Goal: Information Seeking & Learning: Learn about a topic

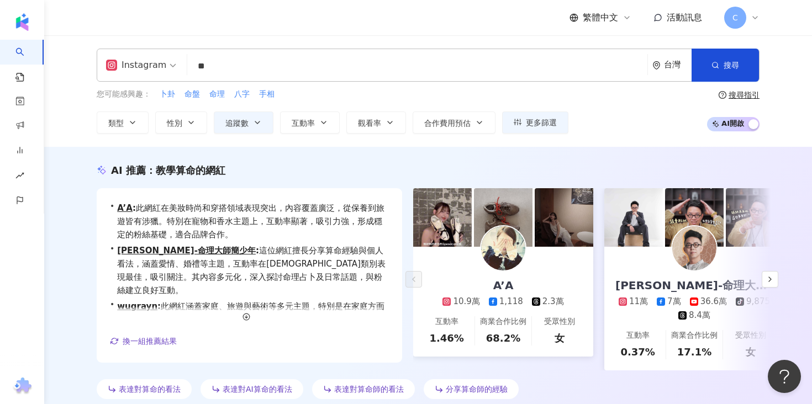
click at [306, 73] on input "**" at bounding box center [417, 66] width 451 height 21
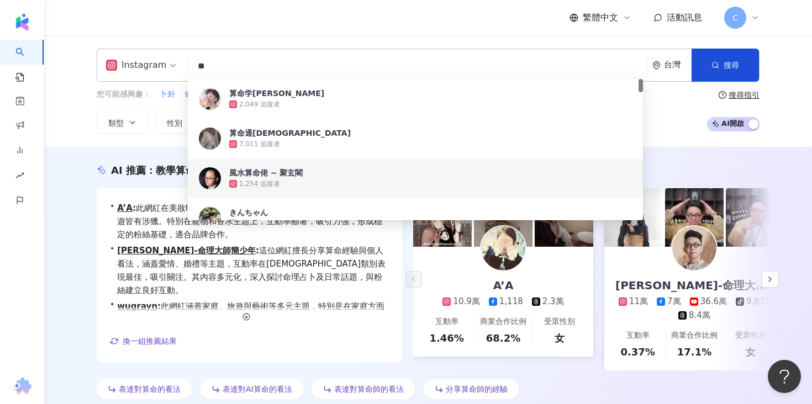
click at [306, 73] on input "**" at bounding box center [417, 66] width 451 height 21
paste input "search"
type input "**"
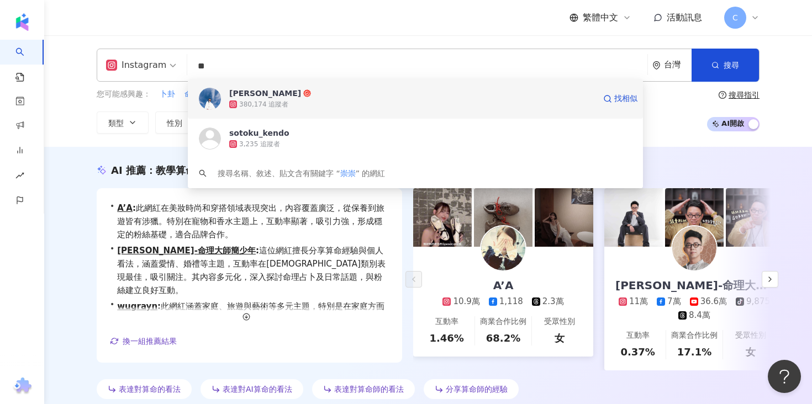
click at [289, 103] on div "380,174 追蹤者" at bounding box center [412, 104] width 366 height 11
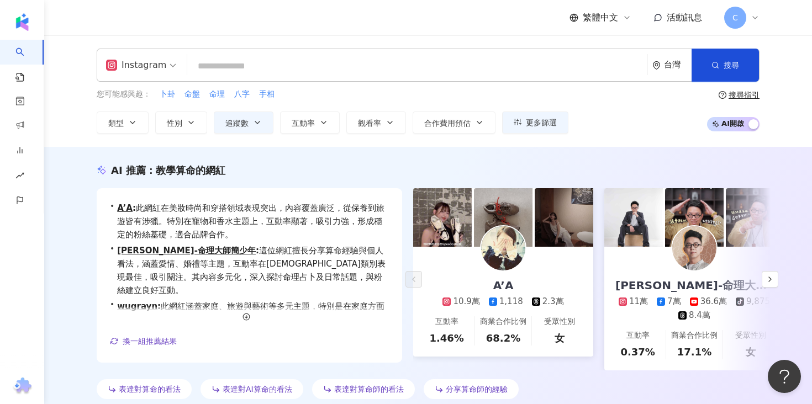
paste input "**********"
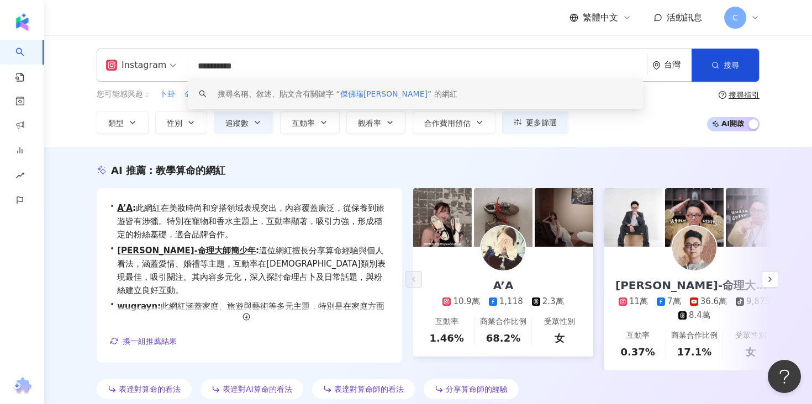
drag, startPoint x: 219, startPoint y: 67, endPoint x: 260, endPoint y: 67, distance: 40.3
click at [260, 67] on input "**********" at bounding box center [417, 66] width 451 height 21
type input "***"
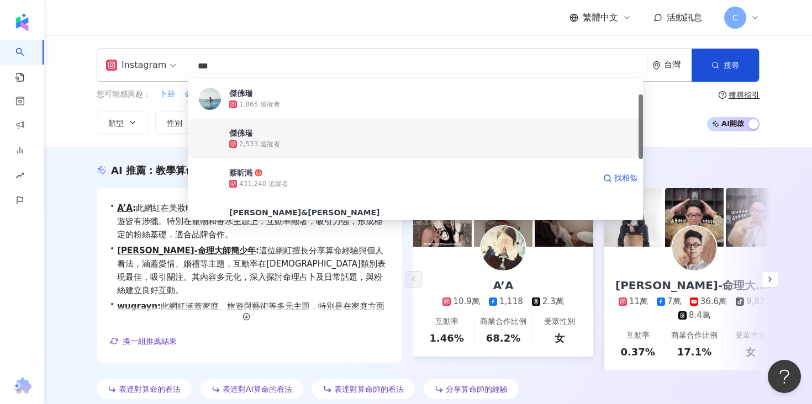
scroll to position [37, 0]
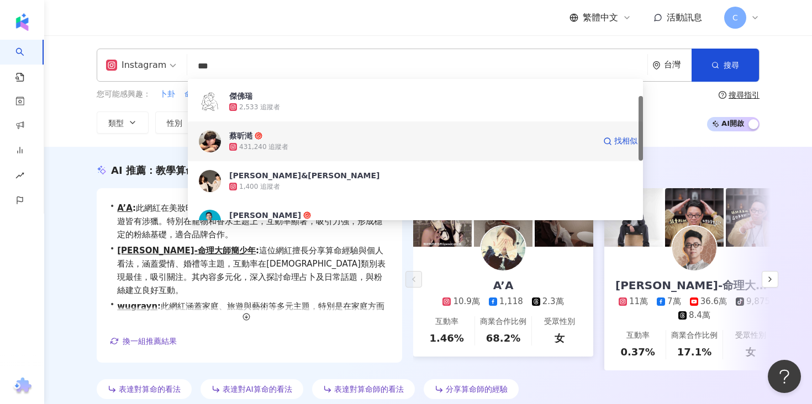
click at [274, 149] on div "431,240 追蹤者" at bounding box center [263, 146] width 49 height 9
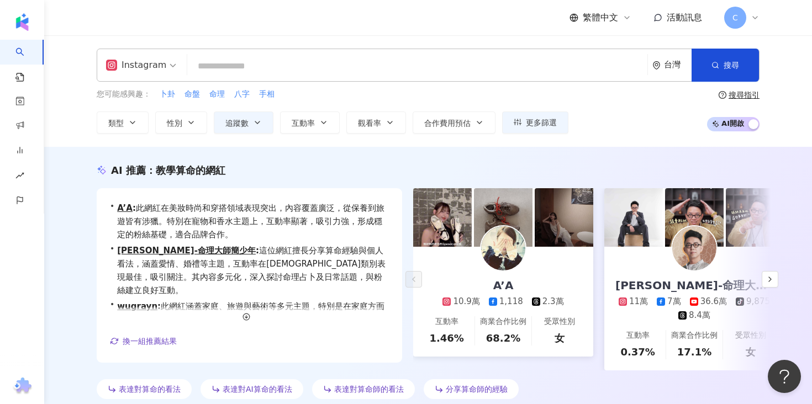
paste input "*****"
type input "*****"
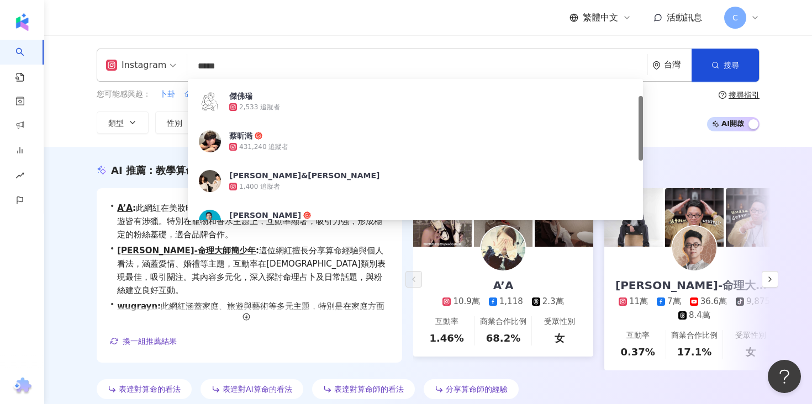
scroll to position [0, 0]
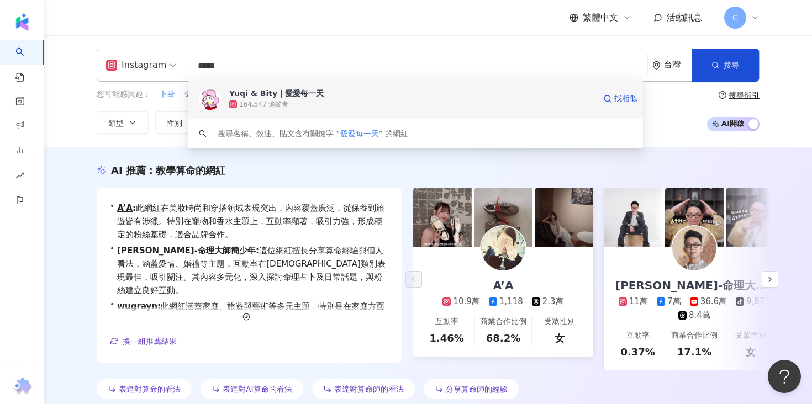
click at [301, 100] on div "164,547 追蹤者" at bounding box center [412, 104] width 366 height 11
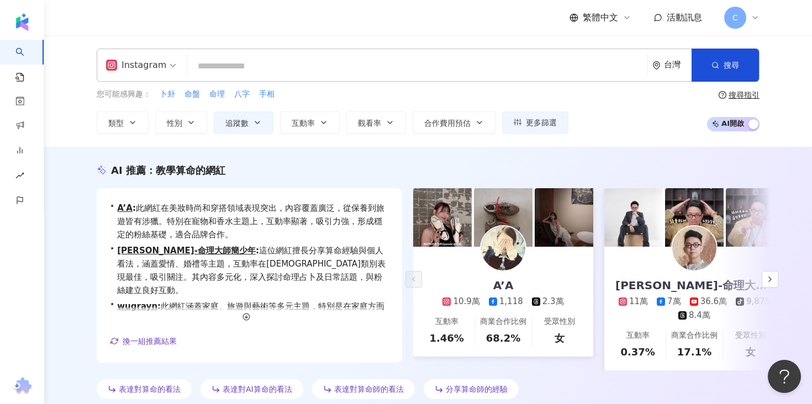
paste input "********"
type input "********"
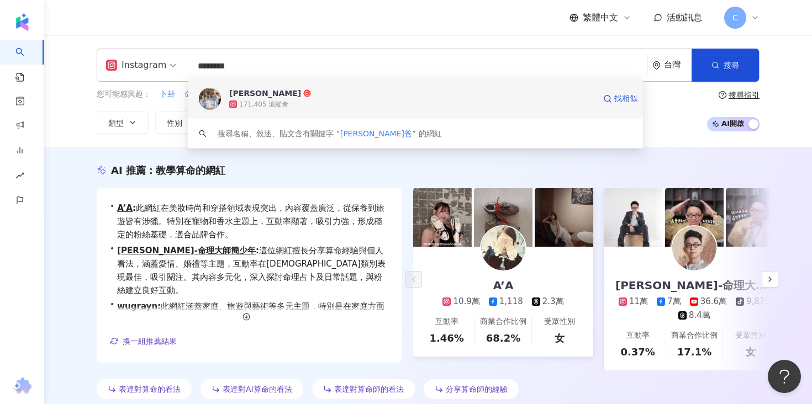
click at [382, 97] on span "Eric Lu" at bounding box center [412, 93] width 366 height 11
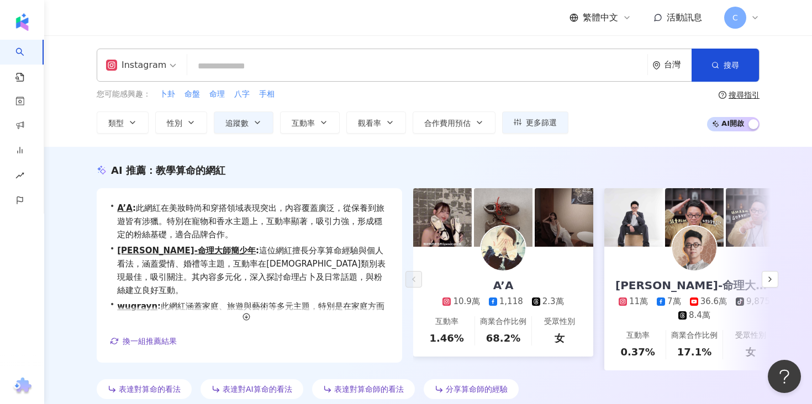
paste input "****"
type input "****"
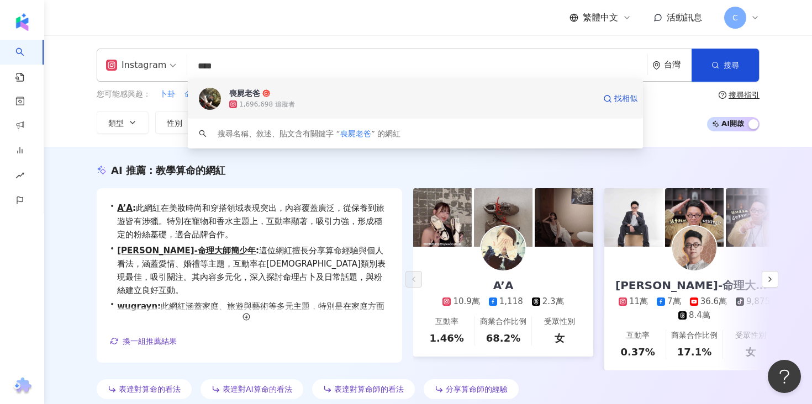
click at [280, 101] on div "1,696,698 追蹤者" at bounding box center [267, 104] width 56 height 9
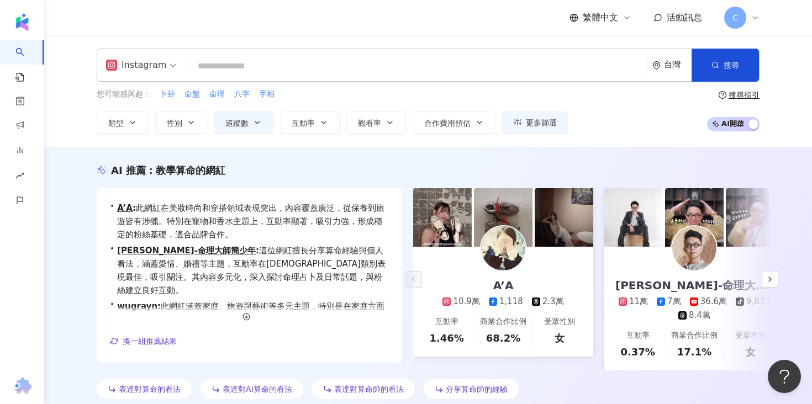
paste input "*"
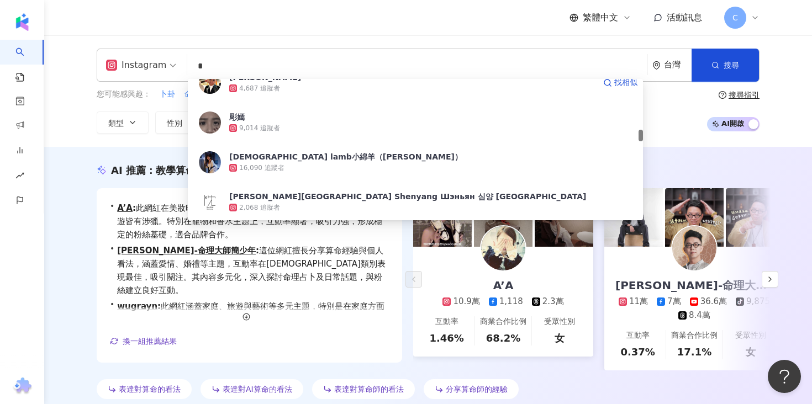
scroll to position [678, 0]
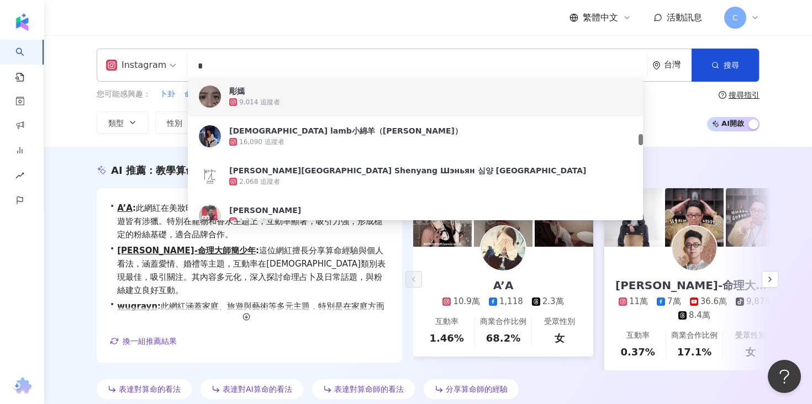
click at [193, 64] on input "*" at bounding box center [417, 66] width 451 height 21
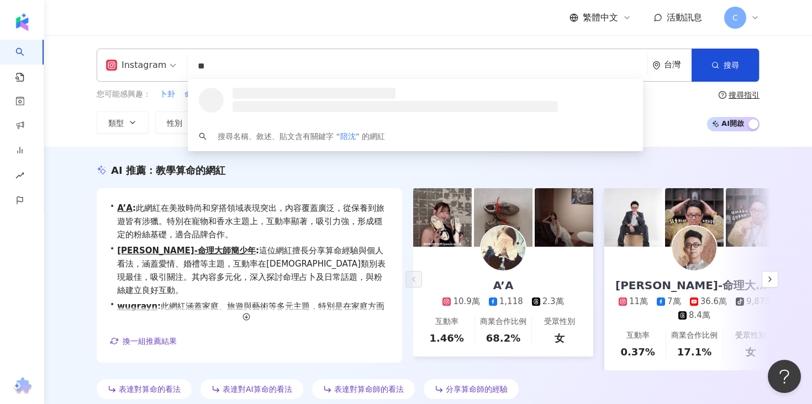
scroll to position [0, 0]
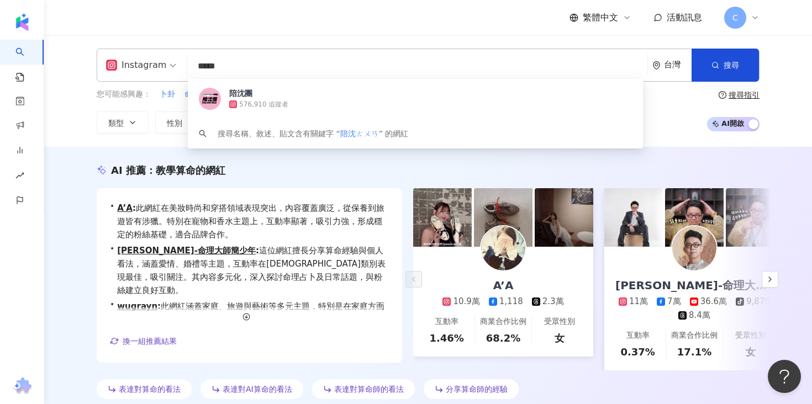
type input "***"
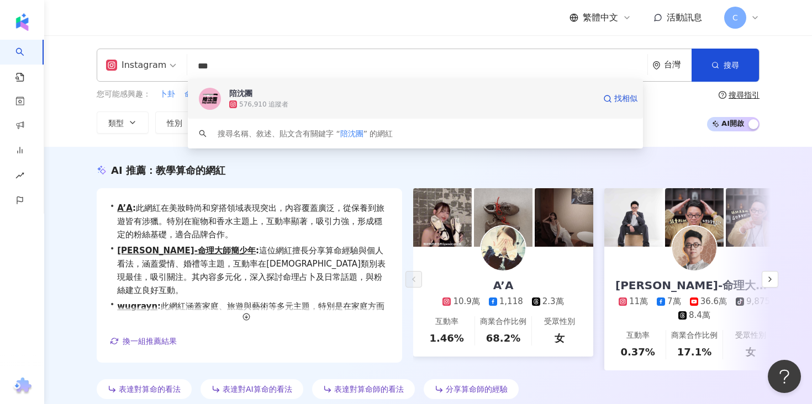
click at [252, 107] on div "576,910 追蹤者" at bounding box center [263, 104] width 49 height 9
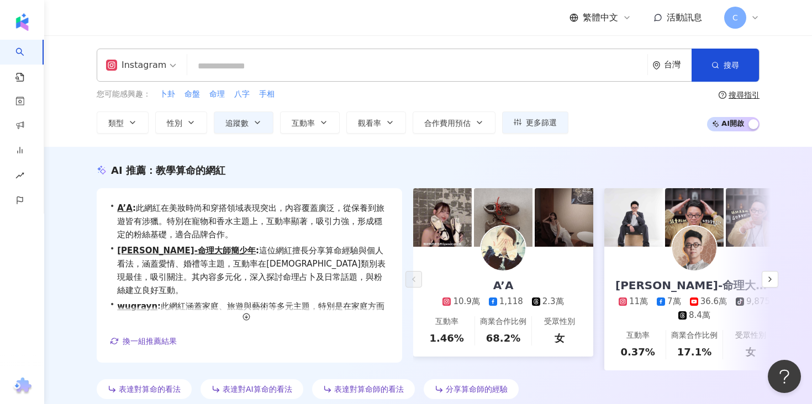
click at [361, 78] on div "Instagram 台灣 搜尋 eb40e911-9bc9-469d-a6ce-4424d4d87cd2 陪沈團 576,910 追蹤者 搜尋名稱、敘述、貼文…" at bounding box center [428, 65] width 663 height 33
click at [357, 69] on input "search" at bounding box center [417, 66] width 451 height 21
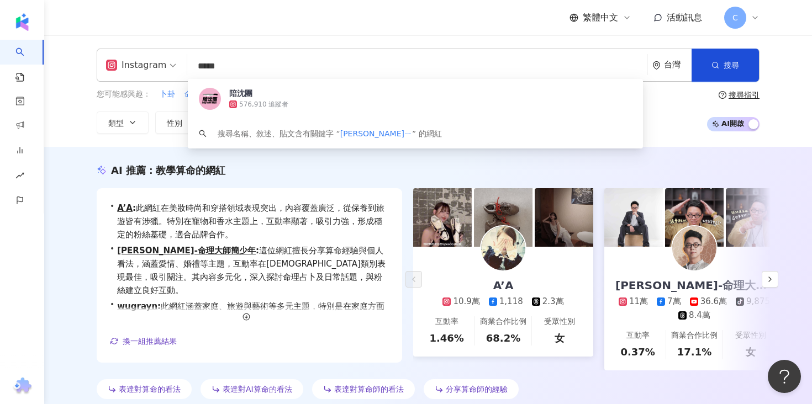
type input "***"
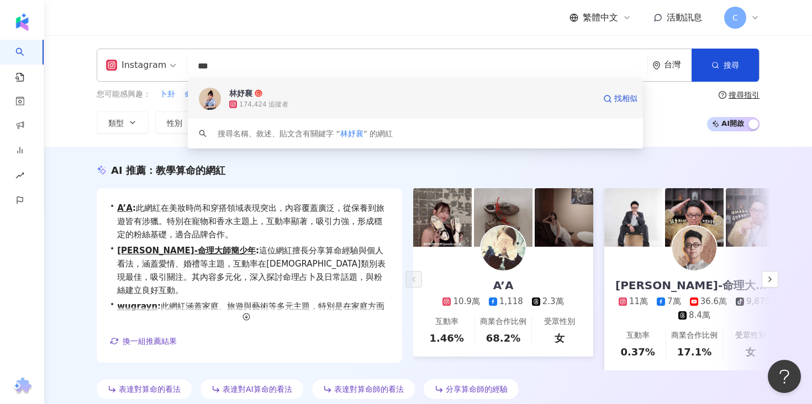
click at [405, 96] on span "林妤襄" at bounding box center [412, 93] width 366 height 11
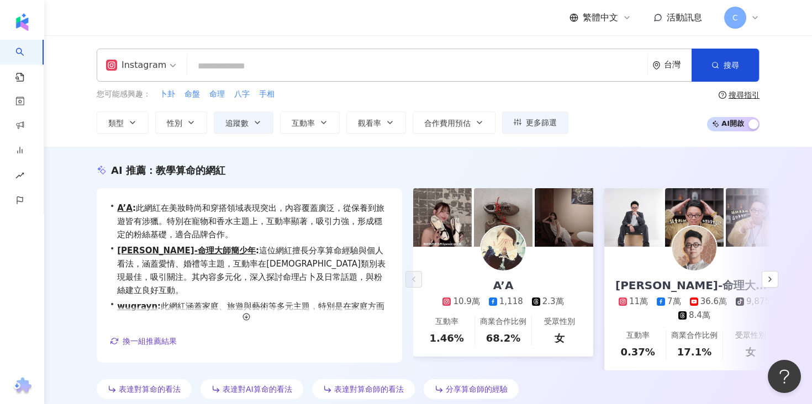
click at [305, 73] on input "search" at bounding box center [417, 66] width 451 height 21
paste input "*******"
type input "*******"
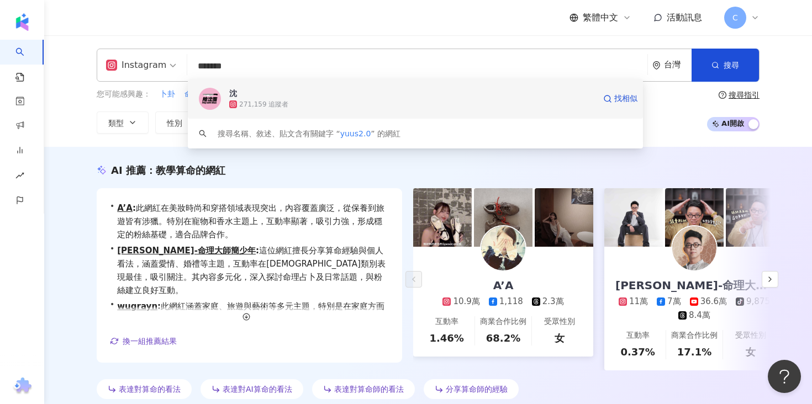
click at [298, 110] on div "沈 271,159 追蹤者 找相似" at bounding box center [415, 99] width 455 height 40
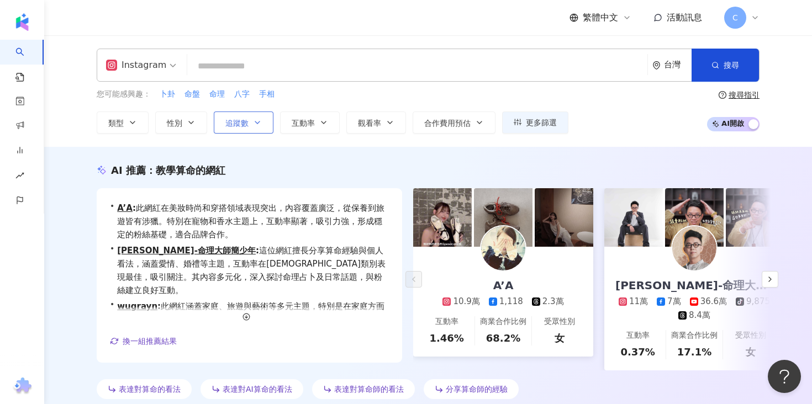
click at [257, 120] on icon "button" at bounding box center [257, 122] width 9 height 9
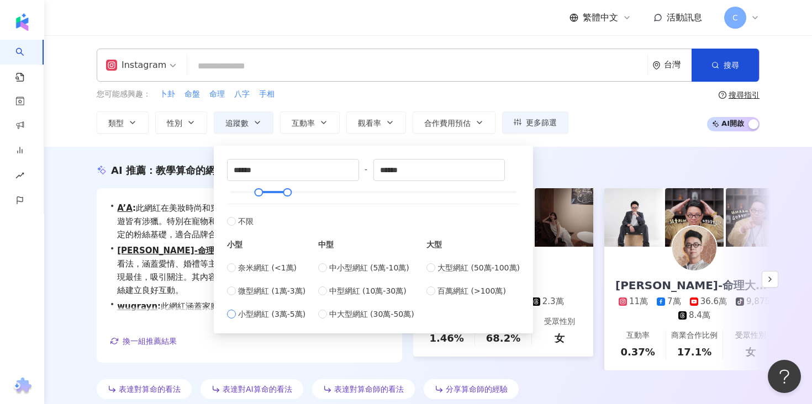
click at [240, 315] on span "小型網紅 (3萬-5萬)" at bounding box center [271, 314] width 67 height 12
type input "*****"
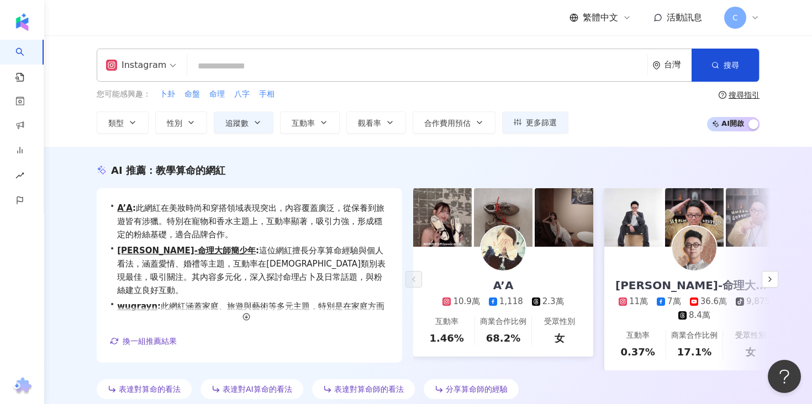
click at [585, 139] on div "Instagram 台灣 搜尋 f6bb9d60-0d90-49bc-91d7-e3fe718e2817 沈 271,159 追蹤者 搜尋名稱、敘述、貼文含有…" at bounding box center [428, 91] width 768 height 112
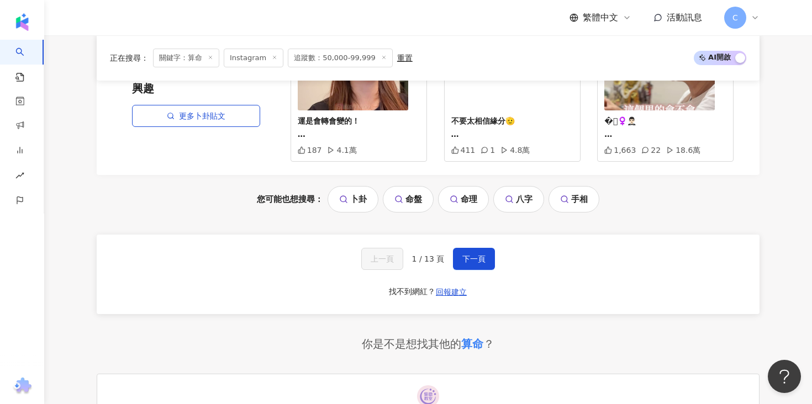
scroll to position [2374, 0]
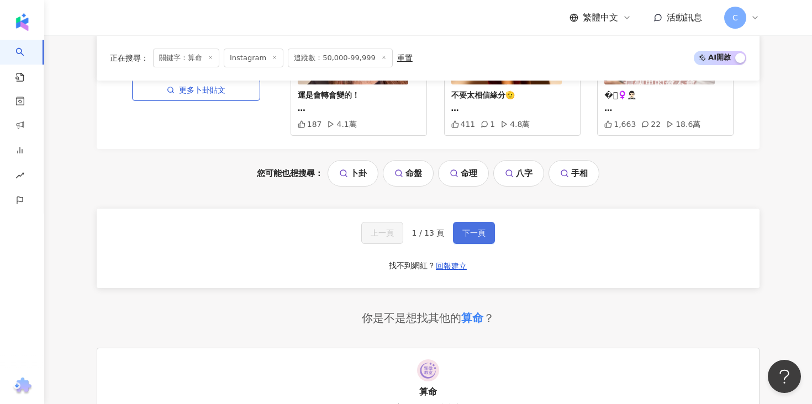
click at [478, 229] on span "下一頁" at bounding box center [473, 233] width 23 height 9
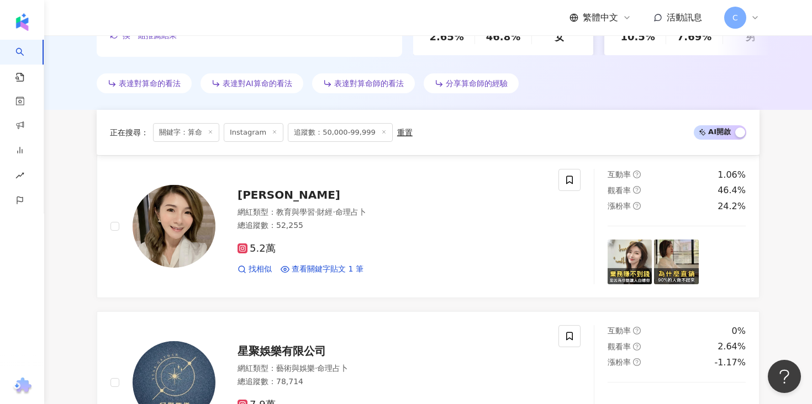
scroll to position [0, 0]
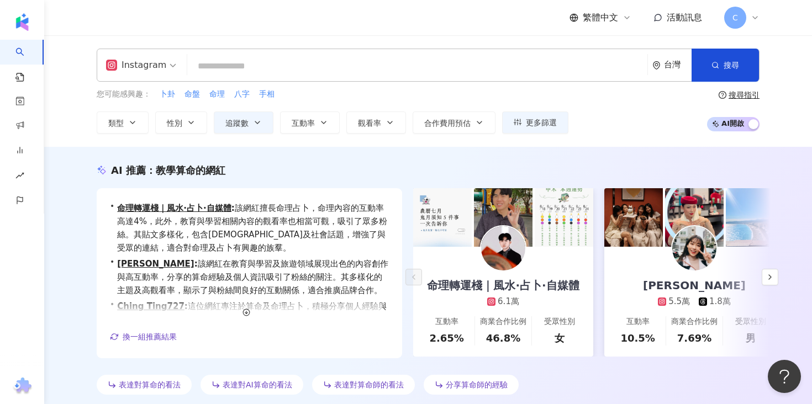
click at [272, 76] on input "search" at bounding box center [417, 66] width 451 height 21
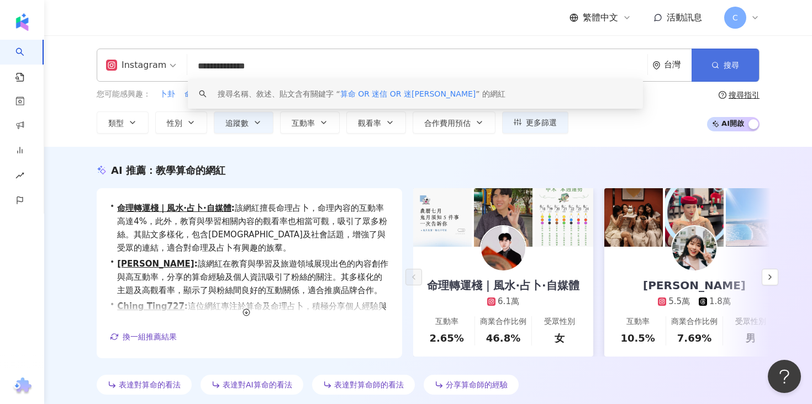
type input "**********"
click at [722, 72] on button "搜尋" at bounding box center [724, 65] width 67 height 33
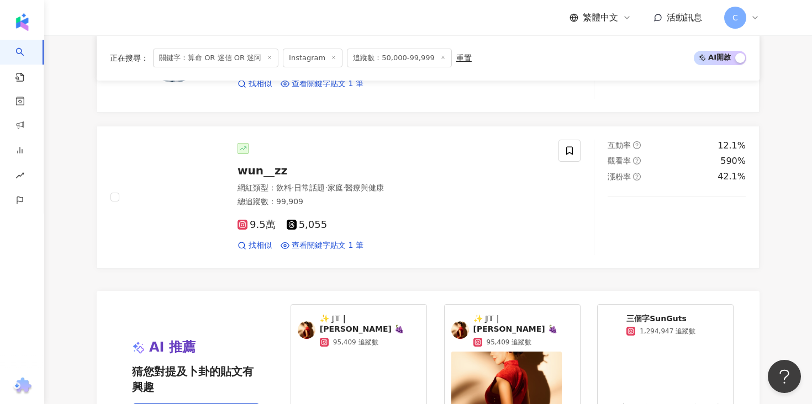
scroll to position [2261, 0]
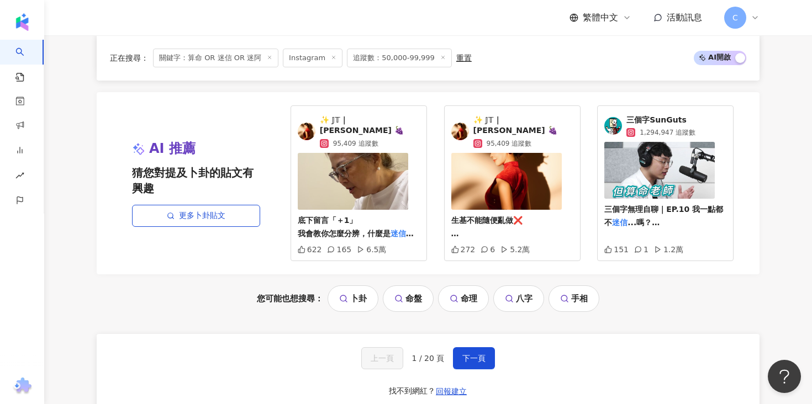
click at [486, 334] on div "上一頁 1 / 20 頁 下一頁 找不到網紅？ 回報建立" at bounding box center [428, 374] width 663 height 80
click at [482, 354] on span "下一頁" at bounding box center [473, 358] width 23 height 9
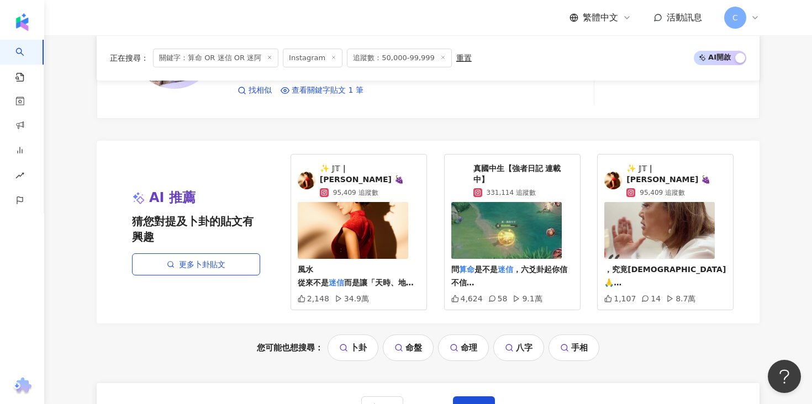
scroll to position [2348, 0]
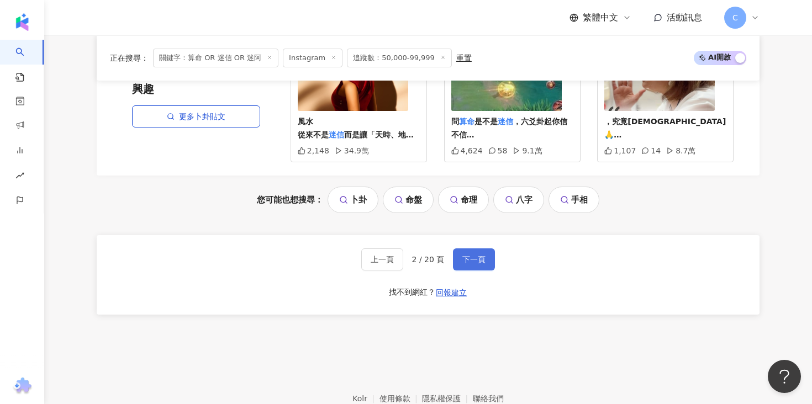
click at [463, 255] on span "下一頁" at bounding box center [473, 259] width 23 height 9
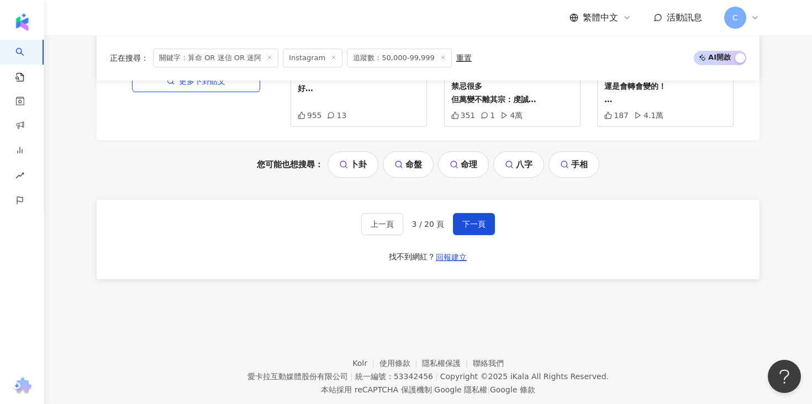
scroll to position [2398, 0]
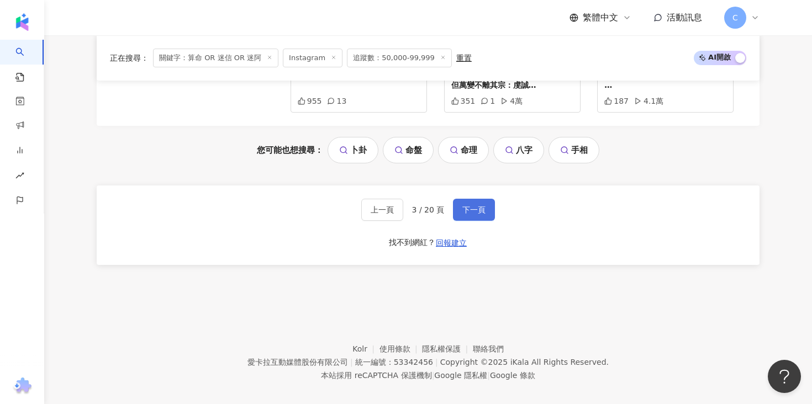
click at [473, 205] on span "下一頁" at bounding box center [473, 209] width 23 height 9
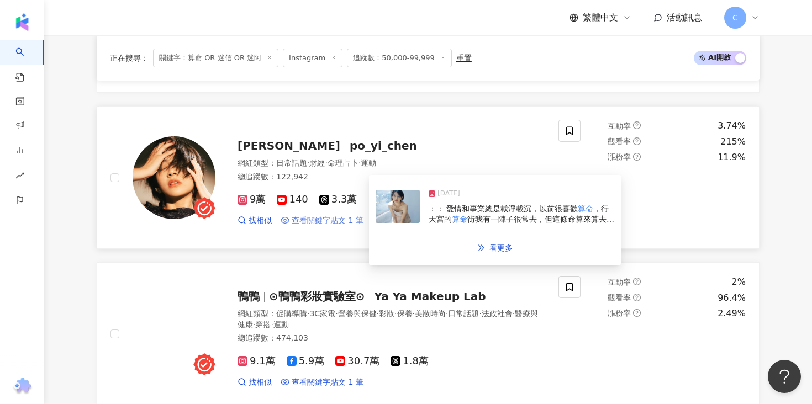
scroll to position [1131, 0]
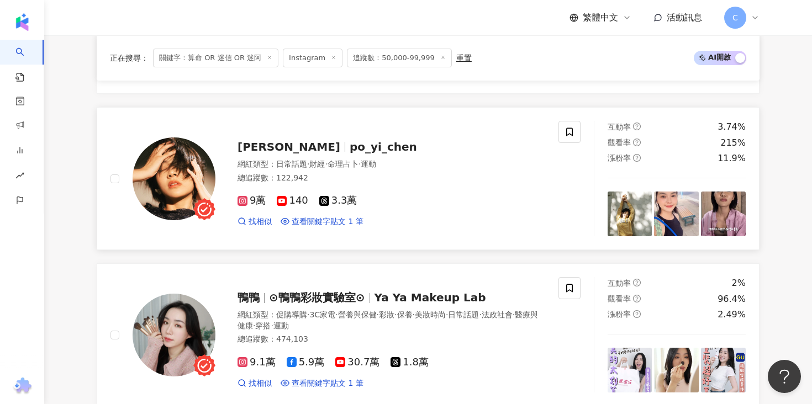
click at [350, 151] on span "po_yi_chen" at bounding box center [383, 146] width 67 height 13
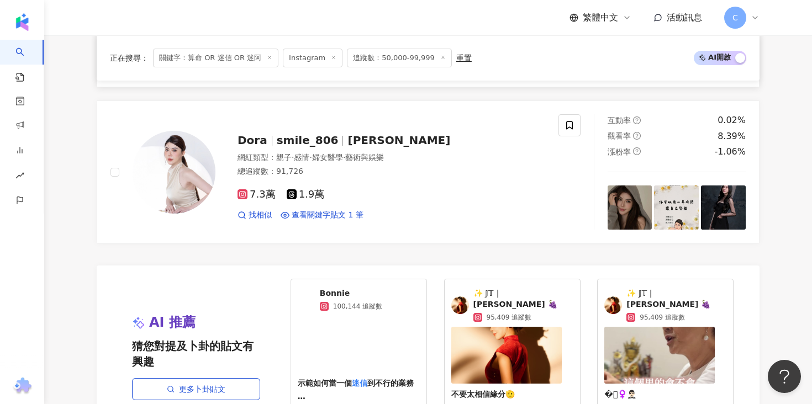
scroll to position [2227, 0]
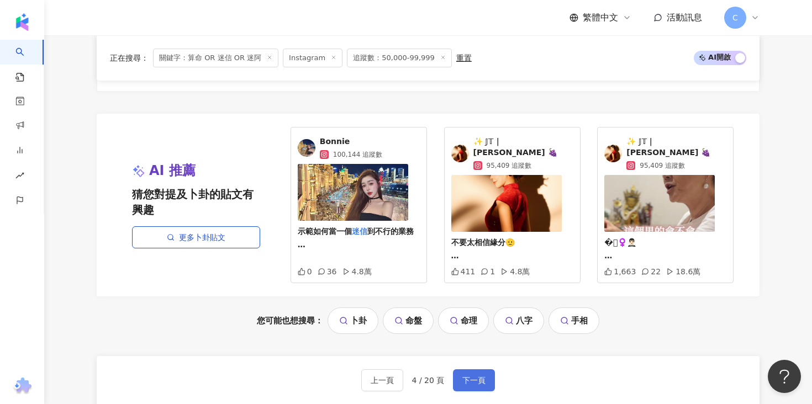
click at [474, 369] on button "下一頁" at bounding box center [474, 380] width 42 height 22
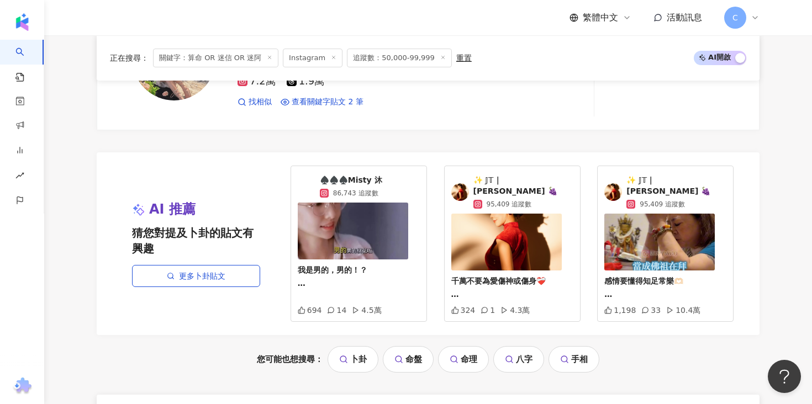
scroll to position [2398, 0]
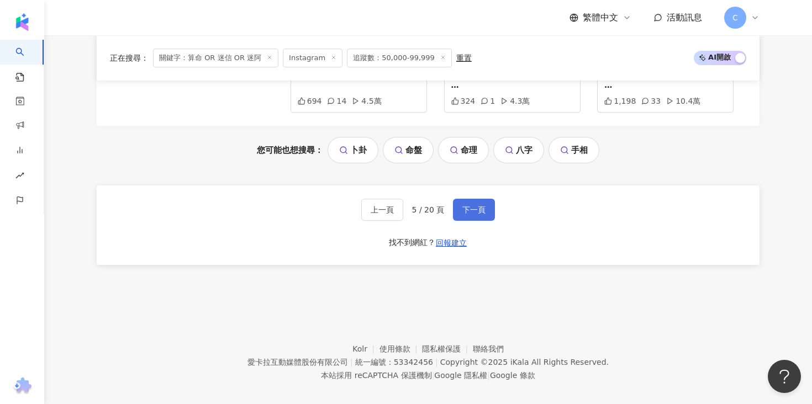
click at [478, 205] on span "下一頁" at bounding box center [473, 209] width 23 height 9
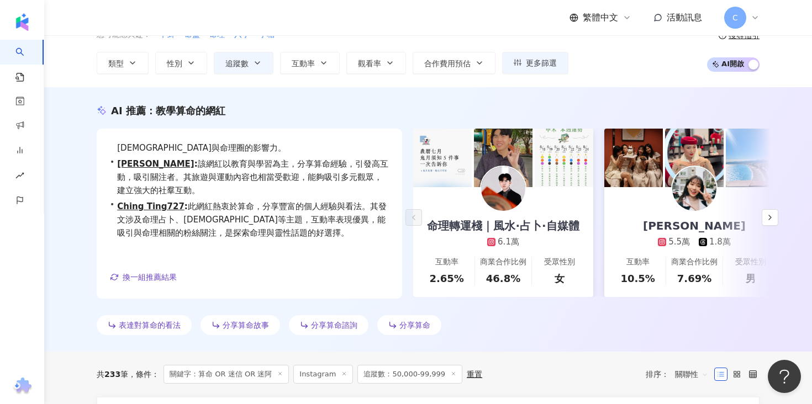
scroll to position [0, 0]
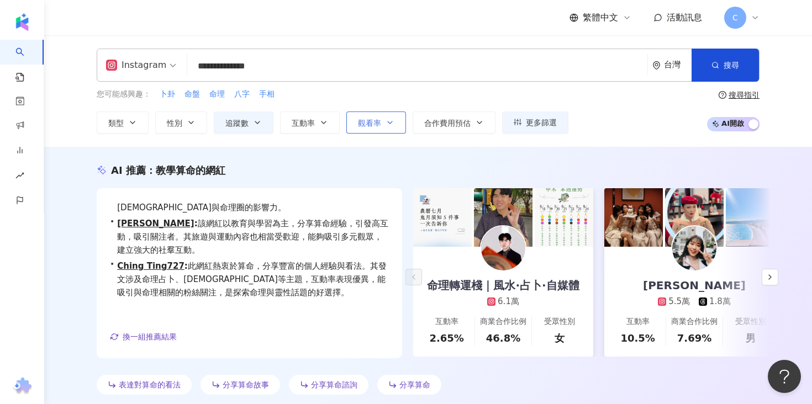
click at [369, 130] on button "觀看率" at bounding box center [376, 123] width 60 height 22
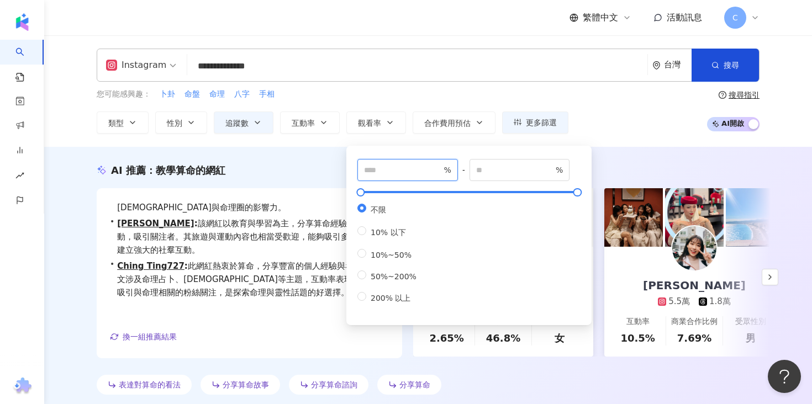
click at [388, 171] on input "number" at bounding box center [402, 170] width 77 height 12
type input "***"
click at [305, 134] on div "**********" at bounding box center [428, 91] width 768 height 112
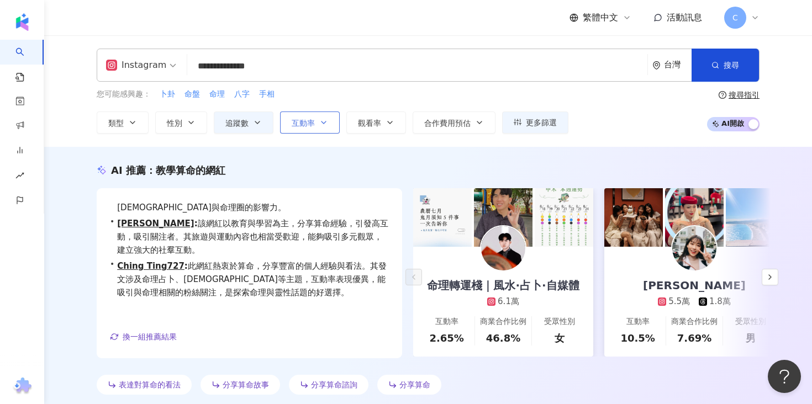
click at [306, 130] on button "互動率" at bounding box center [310, 123] width 60 height 22
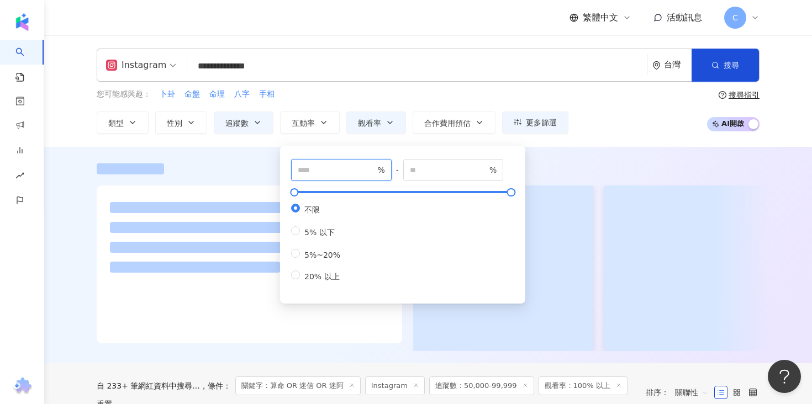
click at [314, 172] on input "number" at bounding box center [336, 170] width 77 height 12
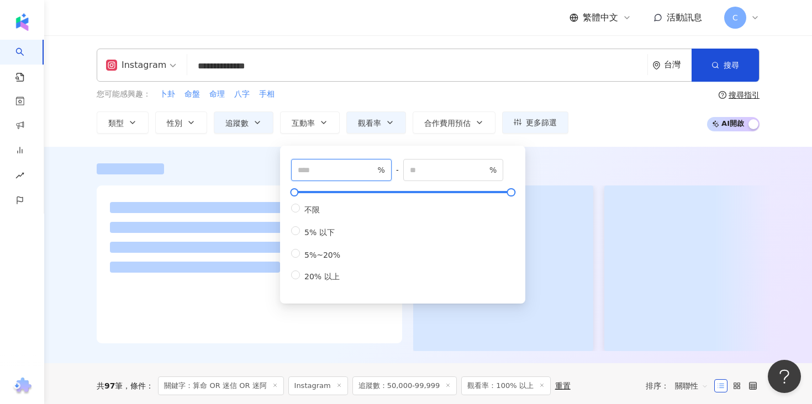
type input "***"
click at [236, 159] on div at bounding box center [428, 255] width 768 height 216
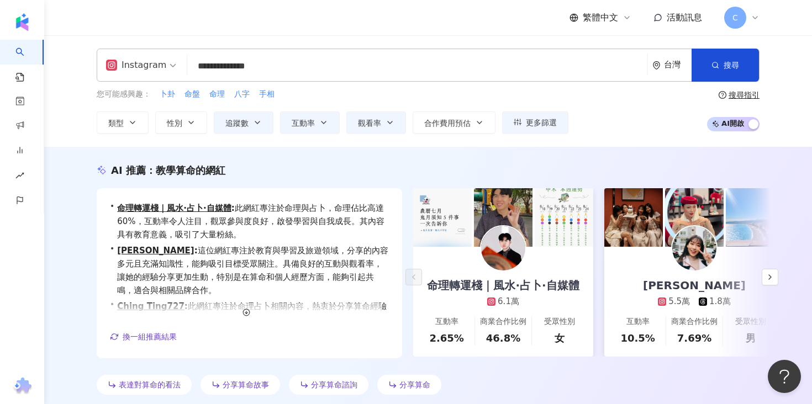
click at [290, 66] on input "**********" at bounding box center [417, 66] width 451 height 21
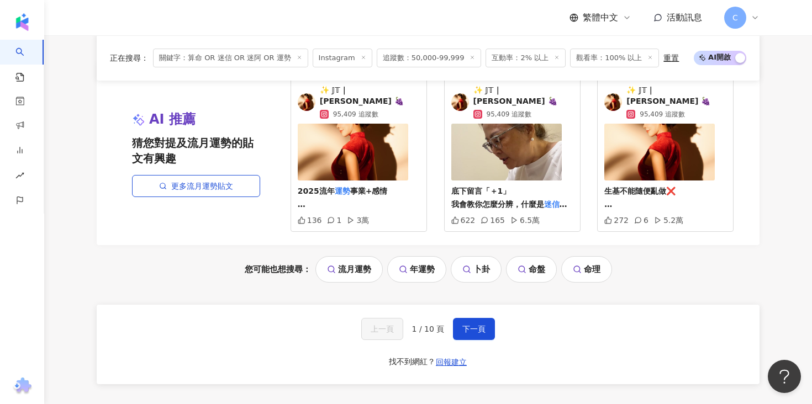
scroll to position [2280, 0]
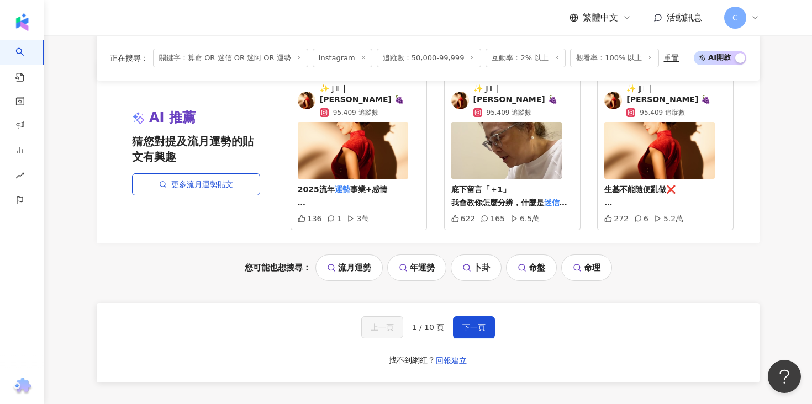
click at [448, 318] on div "上一頁 1 / 10 頁 下一頁" at bounding box center [428, 327] width 134 height 22
click at [461, 316] on button "下一頁" at bounding box center [474, 327] width 42 height 22
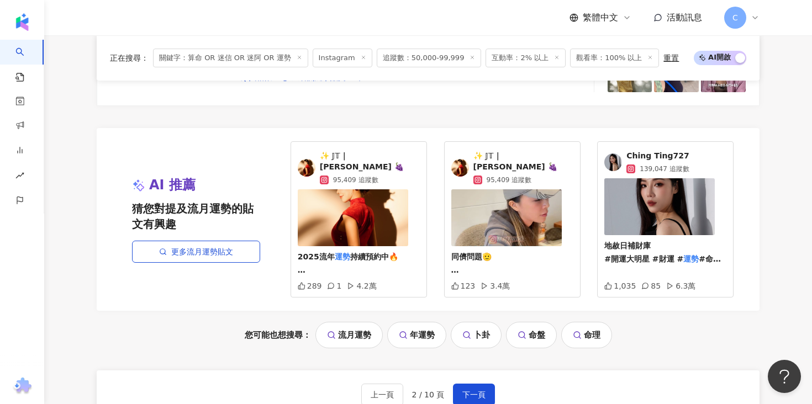
scroll to position [2385, 0]
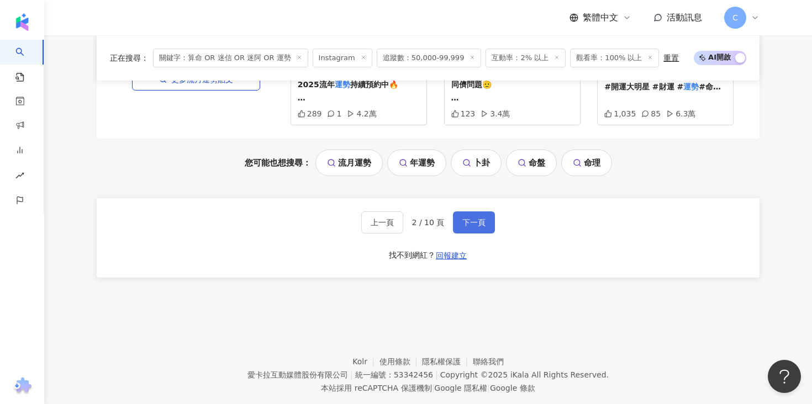
click at [475, 218] on span "下一頁" at bounding box center [473, 222] width 23 height 9
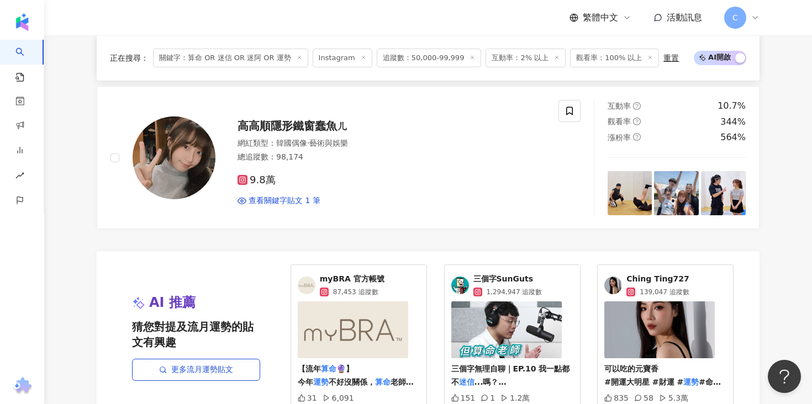
scroll to position [2398, 0]
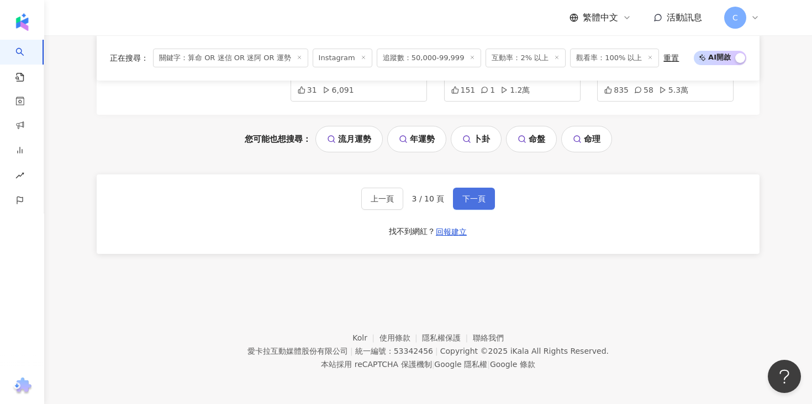
click at [486, 194] on button "下一頁" at bounding box center [474, 199] width 42 height 22
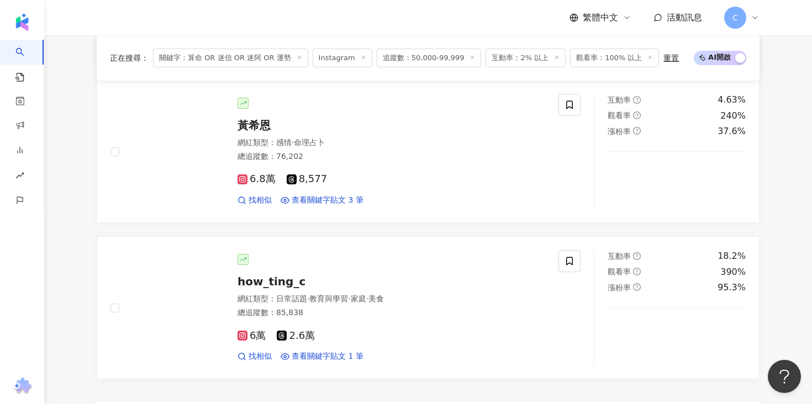
scroll to position [1979, 0]
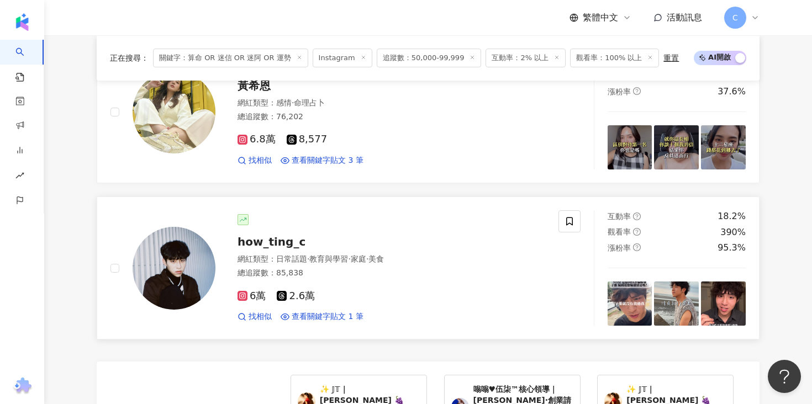
click at [278, 247] on span "how_ting_c" at bounding box center [271, 241] width 68 height 13
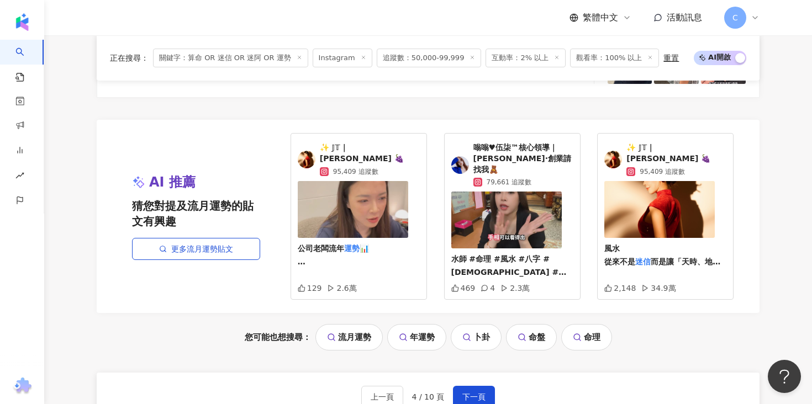
scroll to position [2261, 0]
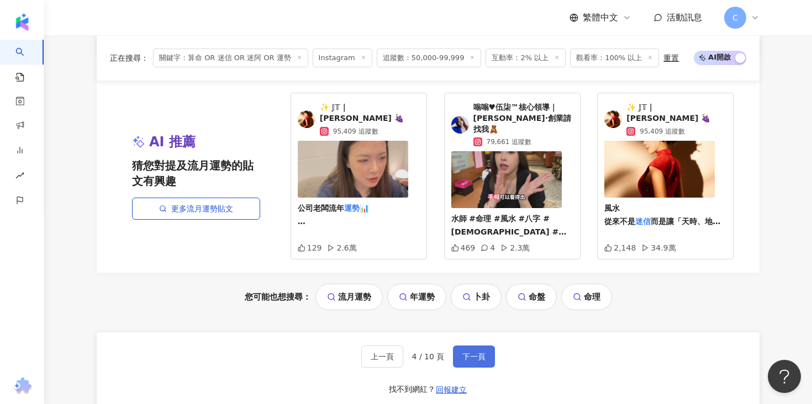
click at [483, 352] on button "下一頁" at bounding box center [474, 357] width 42 height 22
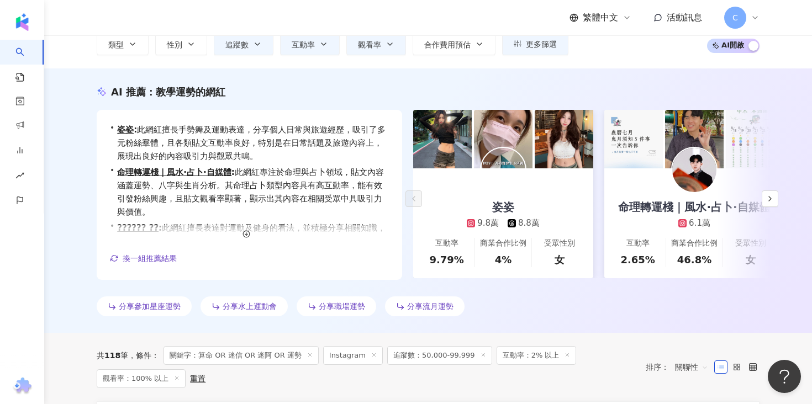
scroll to position [0, 0]
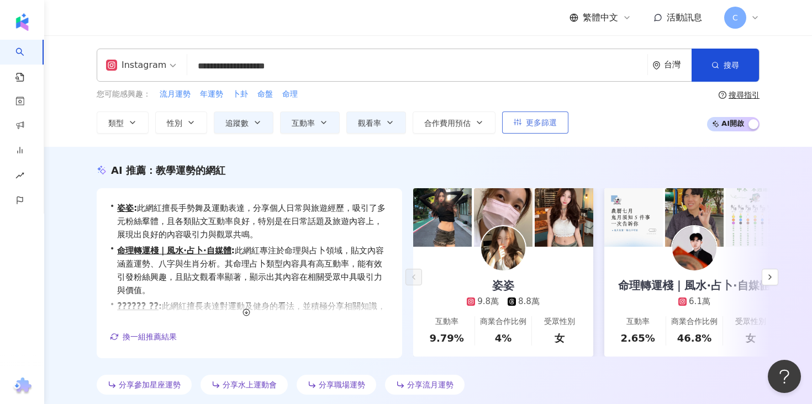
click at [535, 117] on button "更多篩選" at bounding box center [535, 123] width 66 height 22
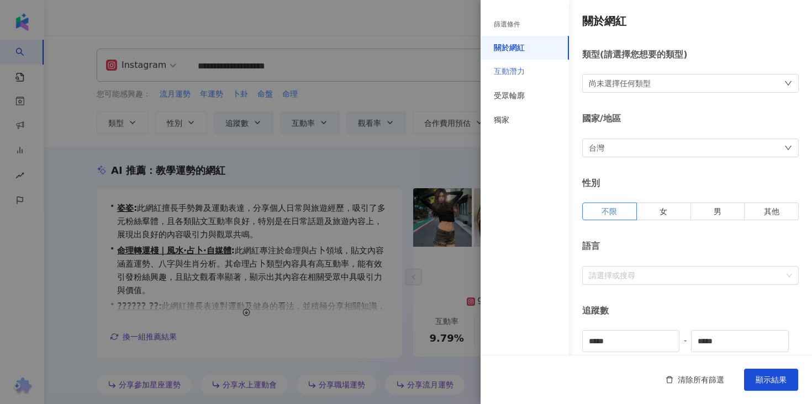
click at [521, 78] on div "互動潛力" at bounding box center [524, 72] width 88 height 24
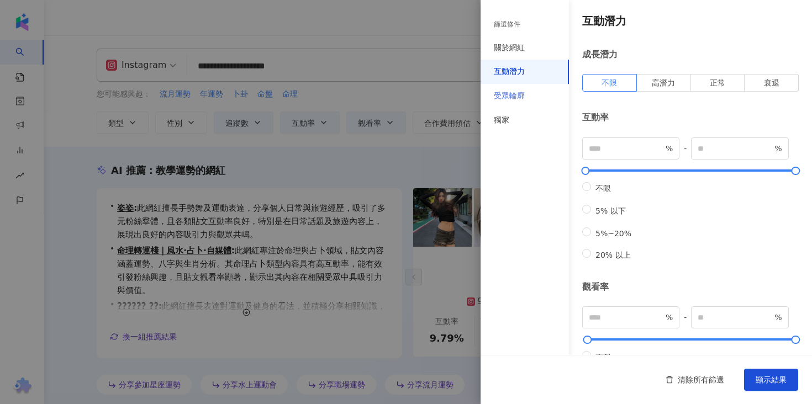
click at [526, 105] on div "受眾輪廓" at bounding box center [524, 96] width 88 height 24
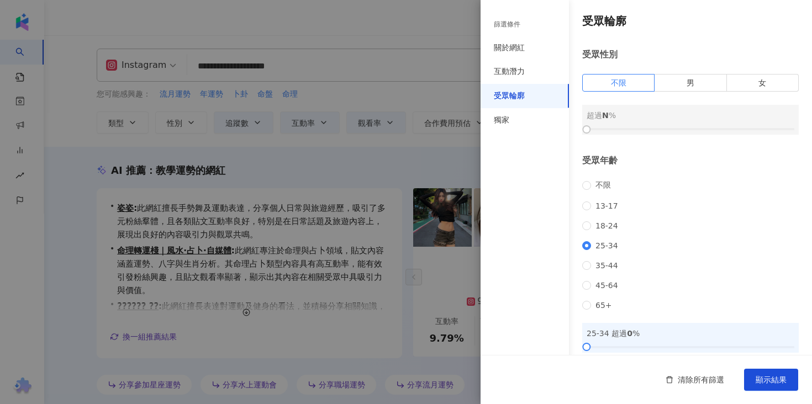
scroll to position [82, 0]
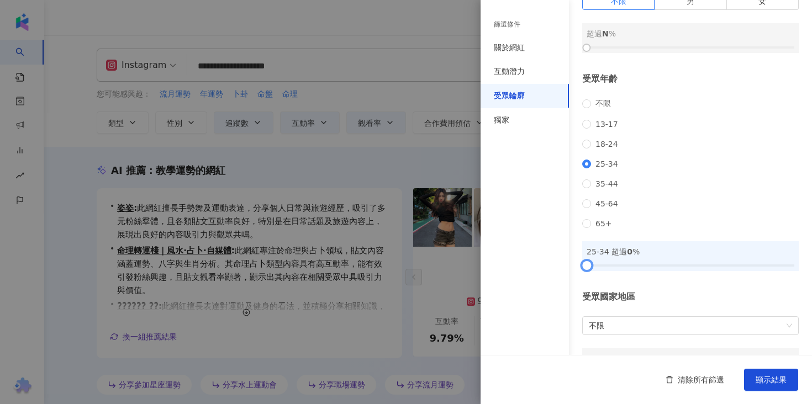
click at [645, 269] on div at bounding box center [690, 265] width 208 height 7
click at [663, 269] on div at bounding box center [690, 265] width 208 height 7
click at [683, 269] on div at bounding box center [690, 265] width 208 height 7
click at [667, 269] on div at bounding box center [690, 265] width 208 height 7
click at [670, 268] on div at bounding box center [672, 265] width 6 height 6
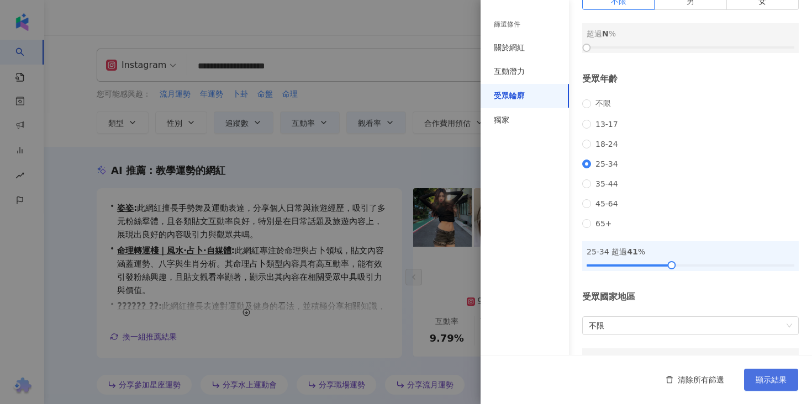
click at [765, 377] on span "顯示結果" at bounding box center [770, 379] width 31 height 9
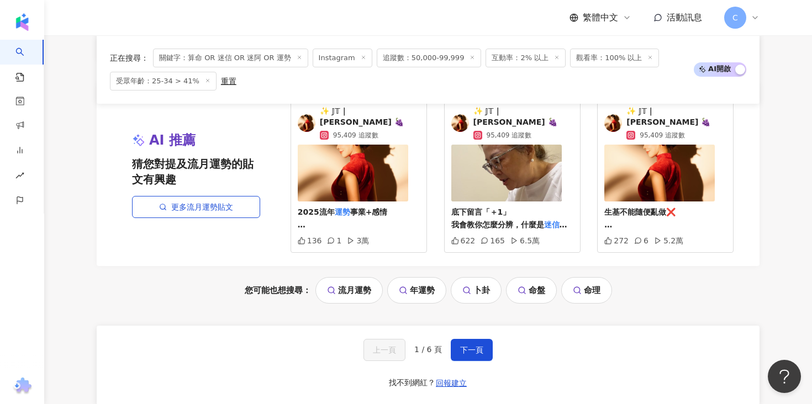
scroll to position [2136, 0]
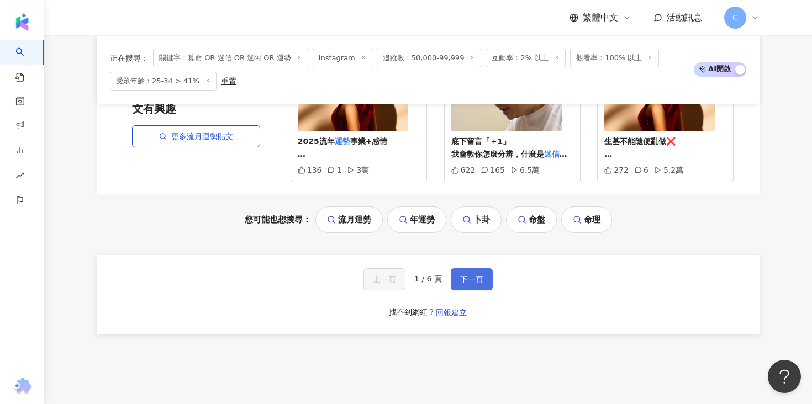
click at [475, 275] on span "下一頁" at bounding box center [471, 279] width 23 height 9
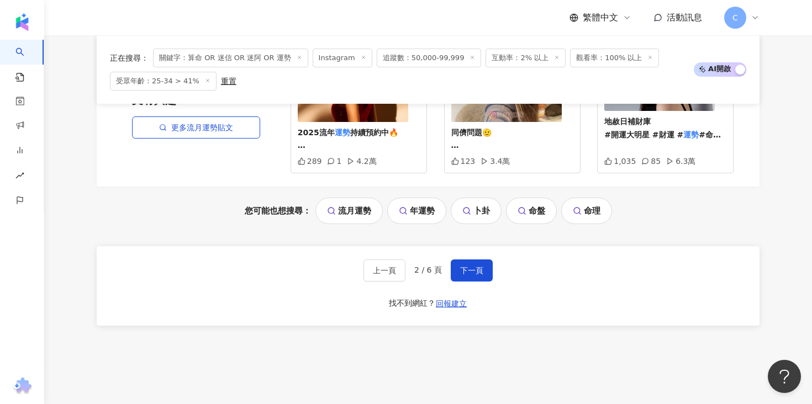
scroll to position [2194, 0]
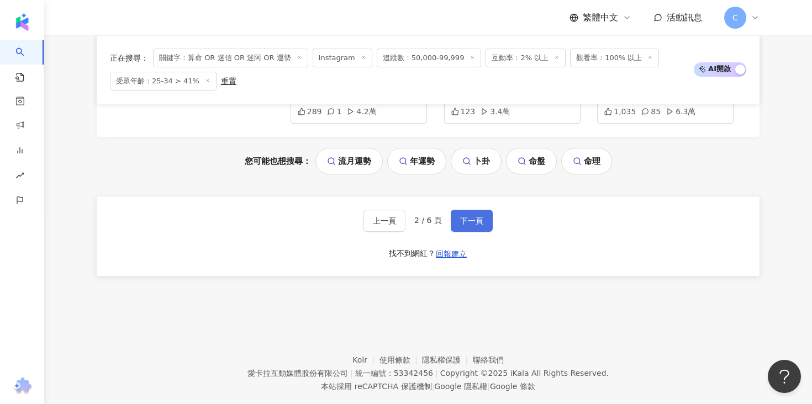
click at [478, 216] on button "下一頁" at bounding box center [472, 221] width 42 height 22
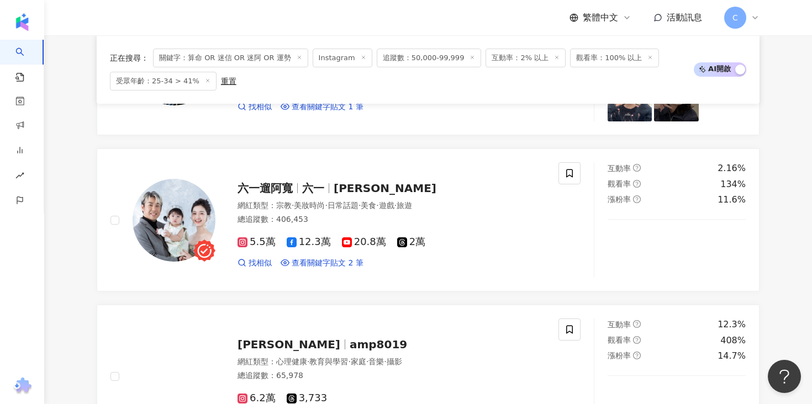
scroll to position [1208, 0]
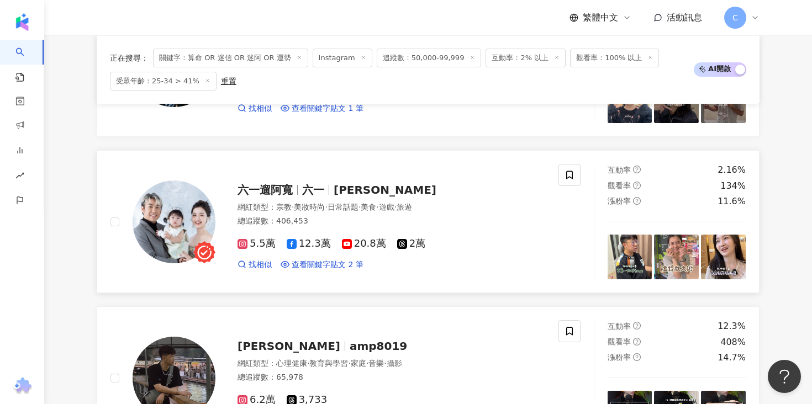
click at [292, 189] on span "六一遛阿寬" at bounding box center [264, 189] width 55 height 13
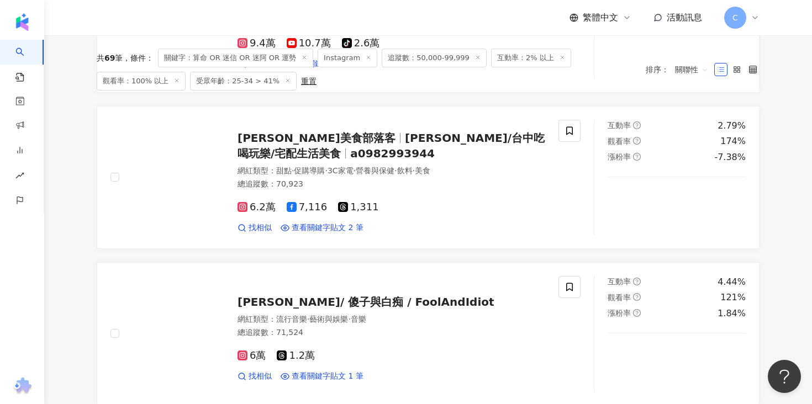
scroll to position [0, 0]
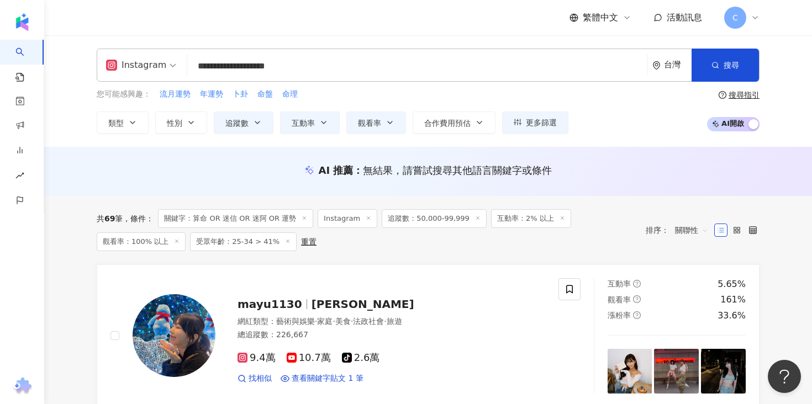
click at [294, 59] on input "**********" at bounding box center [417, 66] width 451 height 21
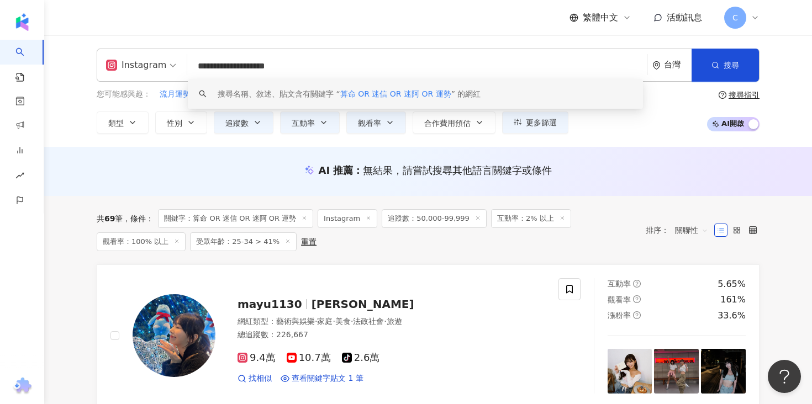
click at [294, 59] on input "**********" at bounding box center [417, 66] width 451 height 21
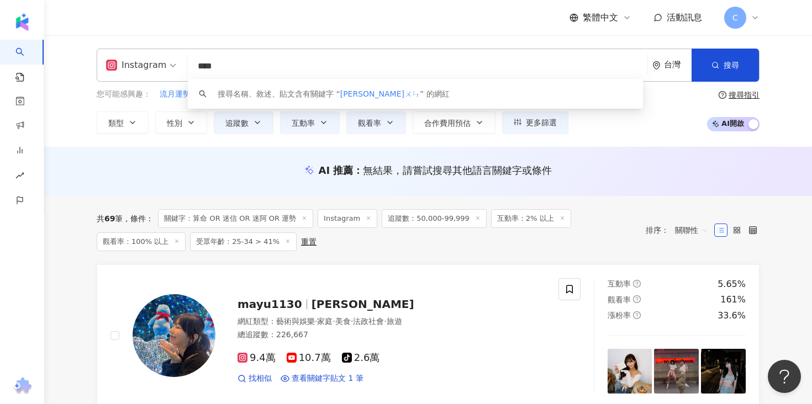
type input "***"
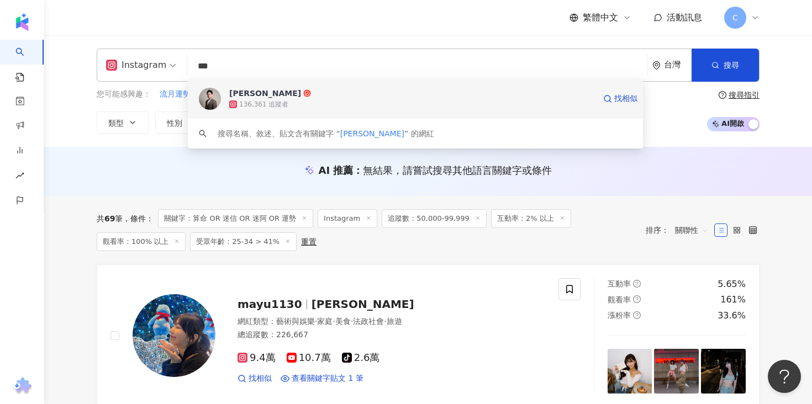
click at [298, 102] on div "136,361 追蹤者" at bounding box center [412, 104] width 366 height 11
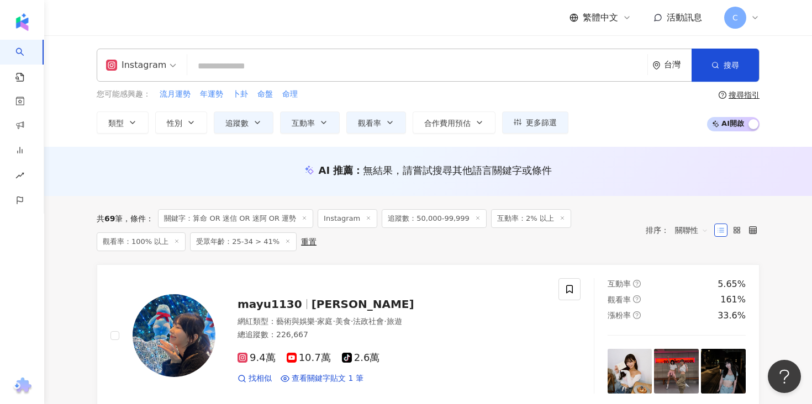
paste input "****"
type input "****"
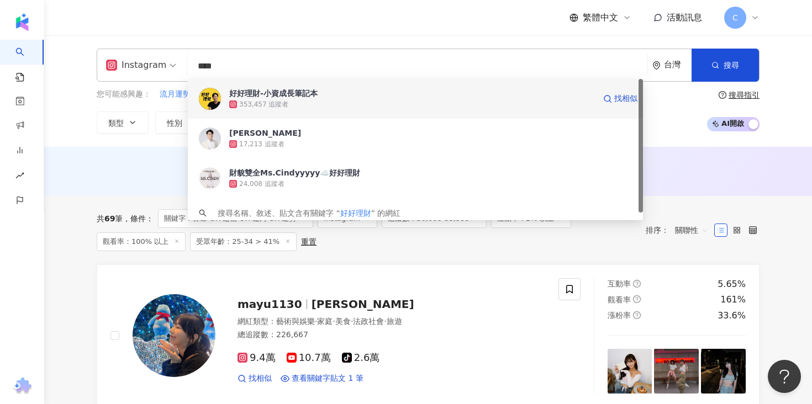
click at [281, 103] on div "353,457 追蹤者" at bounding box center [263, 104] width 49 height 9
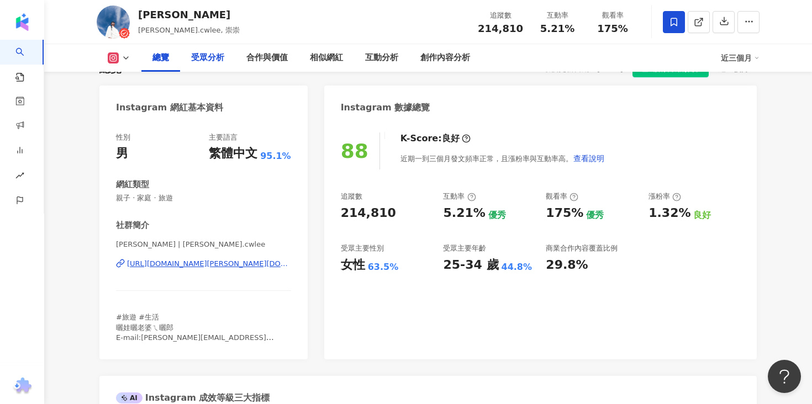
click at [211, 46] on div "受眾分析" at bounding box center [207, 58] width 55 height 28
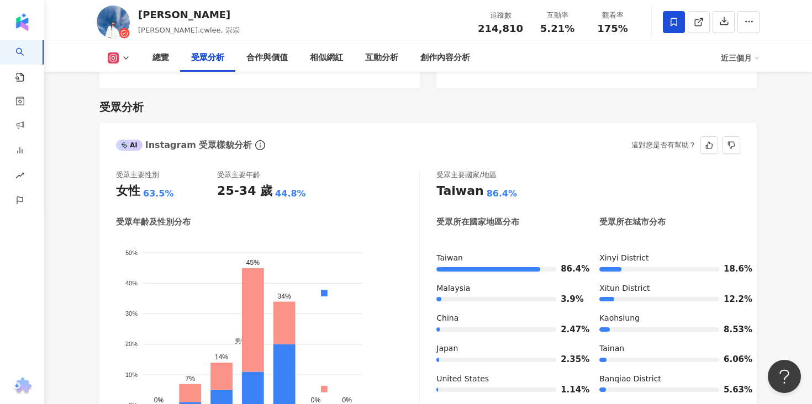
scroll to position [987, 0]
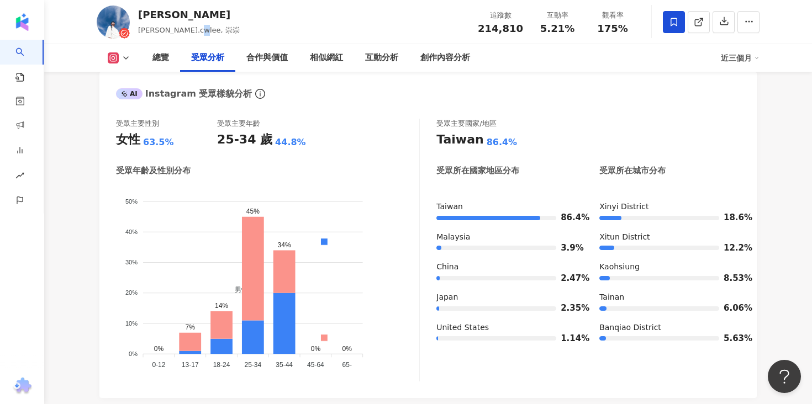
drag, startPoint x: 187, startPoint y: 29, endPoint x: 203, endPoint y: 29, distance: 16.0
click at [203, 29] on div "Daniel daniel.cwlee, 崇崇 追蹤數 214,810 互動率 5.21% 觀看率 175%" at bounding box center [428, 22] width 707 height 44
drag, startPoint x: 185, startPoint y: 29, endPoint x: 201, endPoint y: 29, distance: 16.0
click at [201, 29] on div "Daniel daniel.cwlee, 崇崇 追蹤數 214,810 互動率 5.21% 觀看率 175%" at bounding box center [428, 22] width 707 height 44
copy span "崇崇"
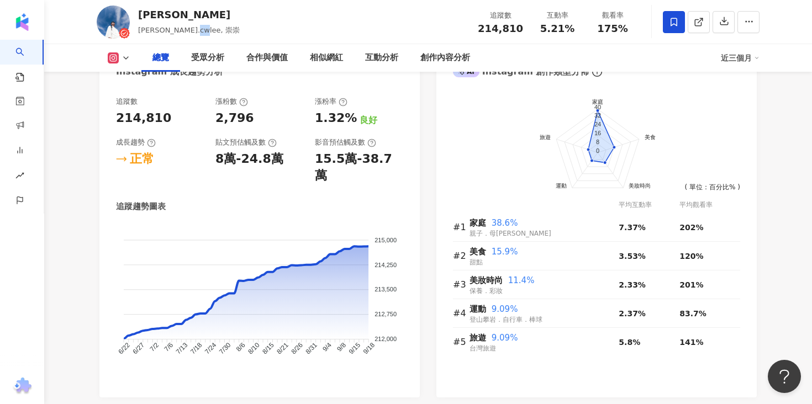
scroll to position [101, 0]
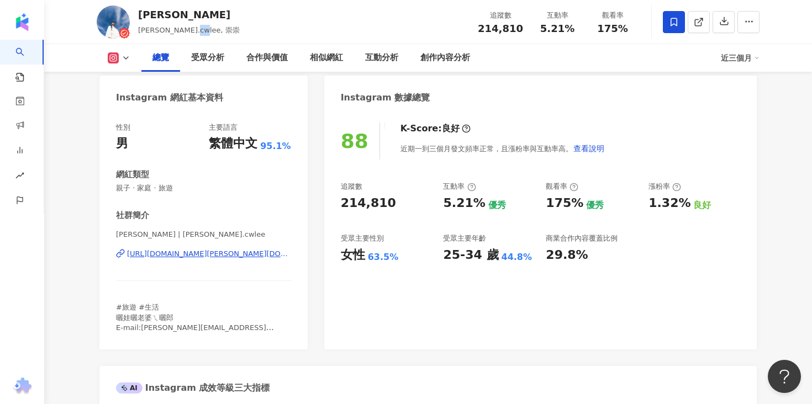
click at [214, 254] on div "https://www.instagram.com/daniel.cwlee/" at bounding box center [209, 254] width 164 height 10
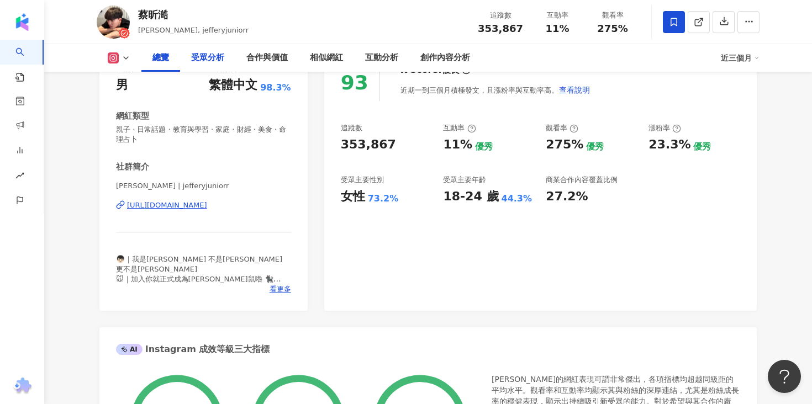
click at [216, 58] on div "受眾分析" at bounding box center [207, 57] width 33 height 13
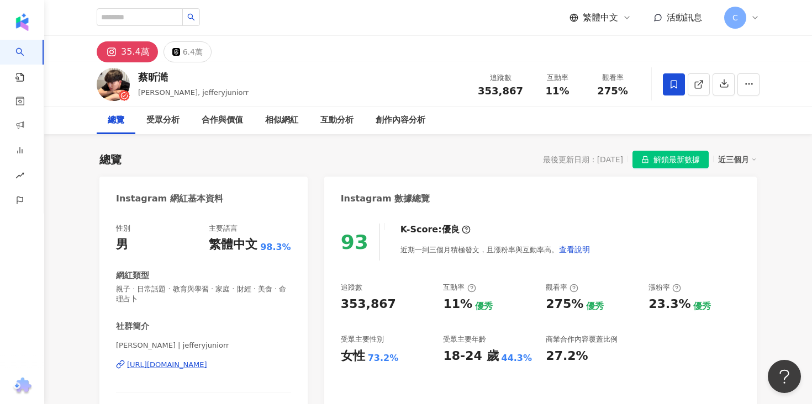
click at [204, 367] on div "https://www.instagram.com/jefferyjuniorr/" at bounding box center [167, 365] width 80 height 10
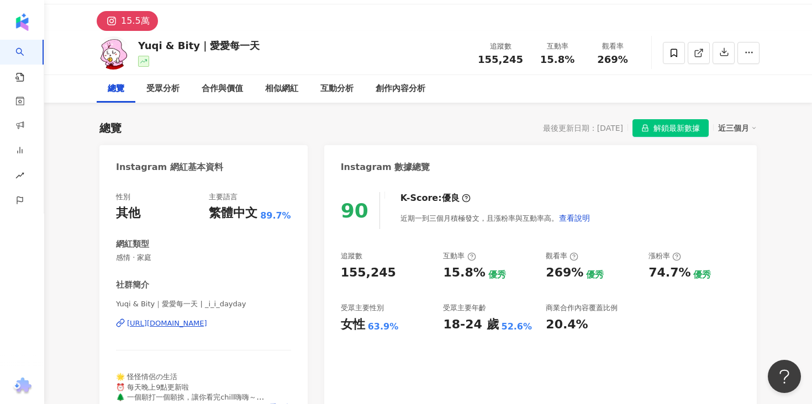
click at [207, 322] on div "https://www.instagram.com/_i_i_dayday/" at bounding box center [167, 324] width 80 height 10
click at [171, 89] on div "受眾分析" at bounding box center [162, 88] width 33 height 13
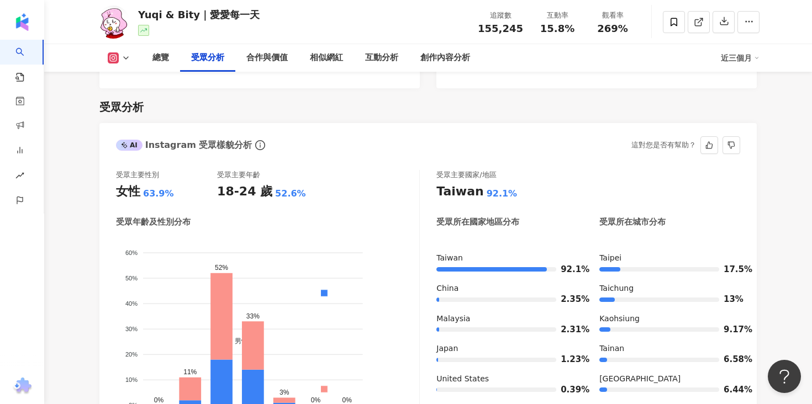
scroll to position [951, 0]
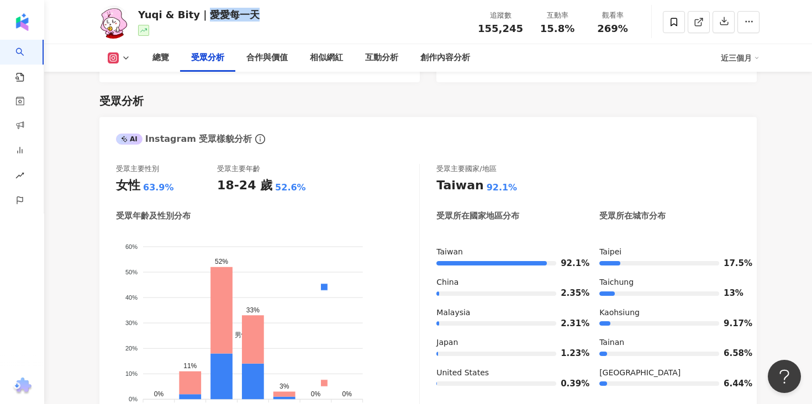
drag, startPoint x: 199, startPoint y: 15, endPoint x: 272, endPoint y: 15, distance: 72.3
click at [272, 15] on div "Yuqi & Bity｜愛愛每一天 追蹤數 155,245 互動率 15.8% 觀看率 269%" at bounding box center [428, 22] width 707 height 44
copy div "愛愛每一天"
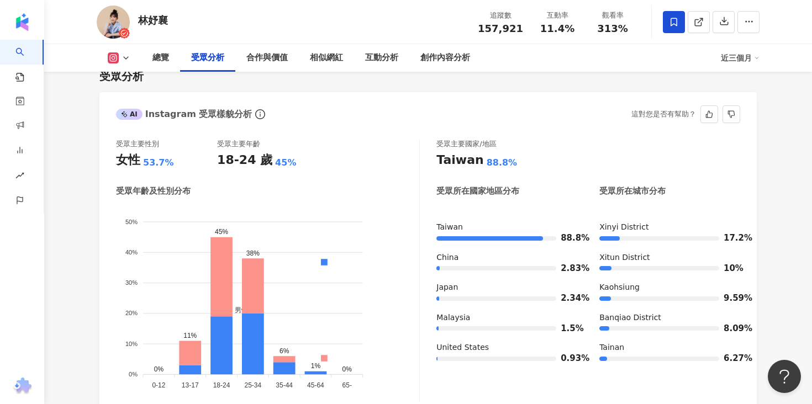
scroll to position [929, 0]
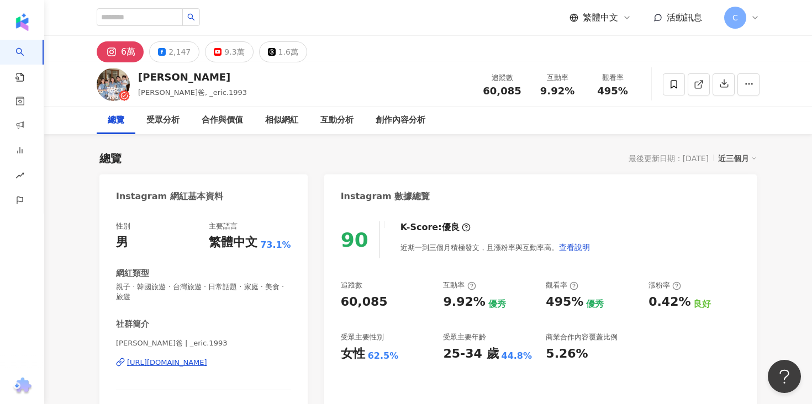
click at [207, 362] on div "https://www.instagram.com/_eric.1993/" at bounding box center [167, 363] width 80 height 10
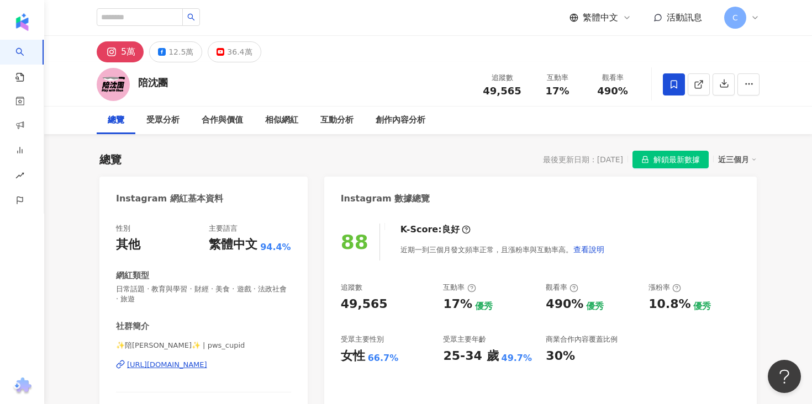
scroll to position [80, 0]
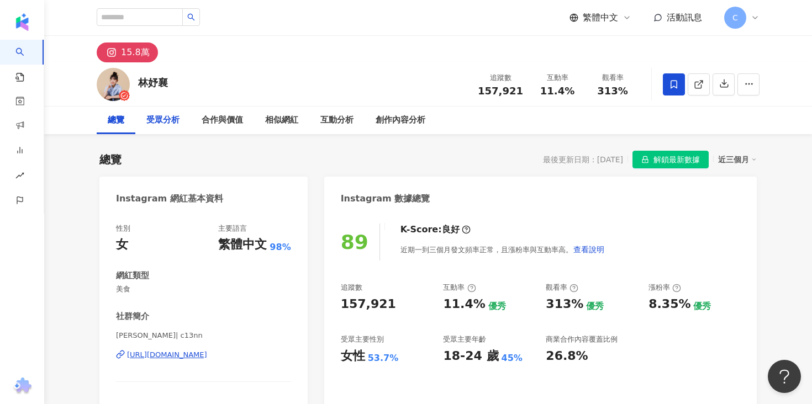
click at [174, 133] on div "受眾分析" at bounding box center [162, 121] width 55 height 28
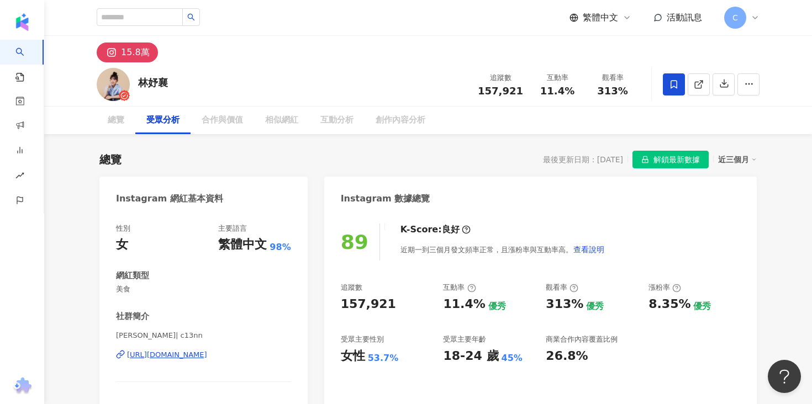
scroll to position [925, 0]
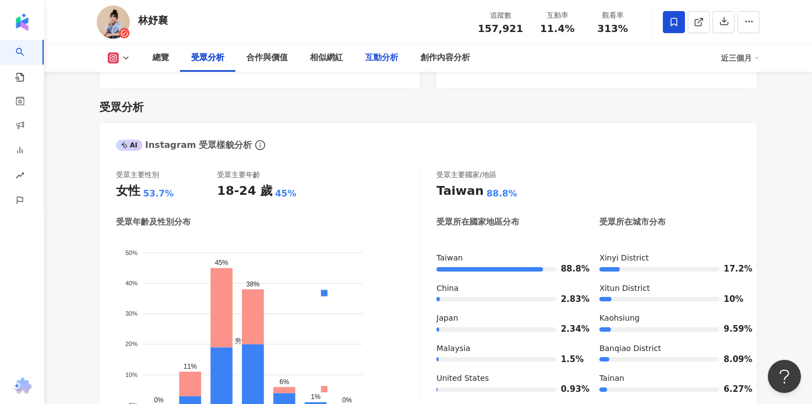
click at [368, 62] on div "互動分析" at bounding box center [381, 57] width 33 height 13
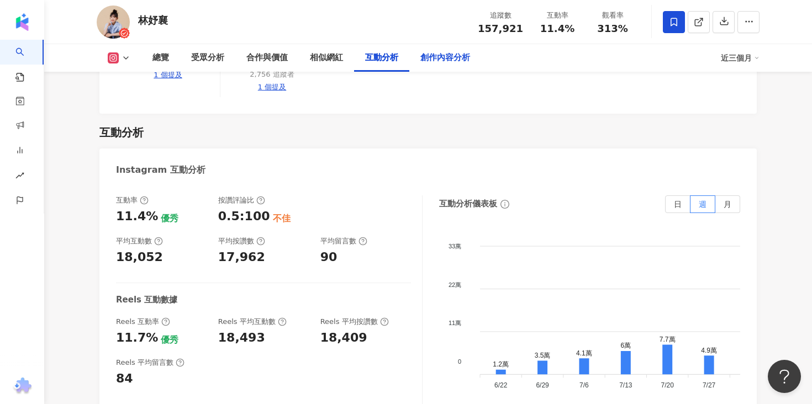
click at [420, 55] on div "創作內容分析" at bounding box center [445, 57] width 50 height 13
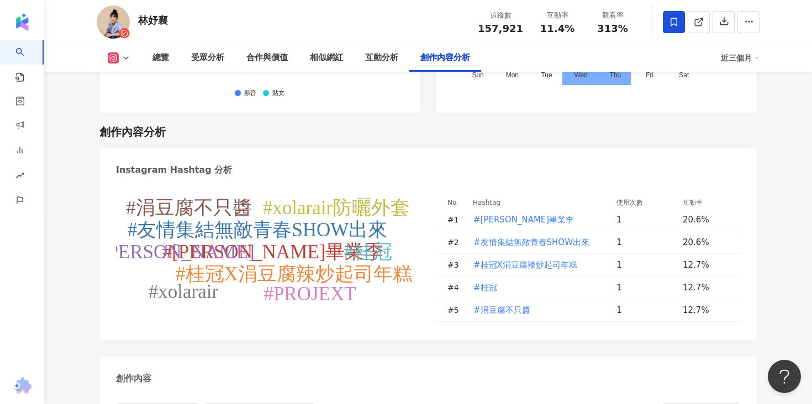
scroll to position [3219, 0]
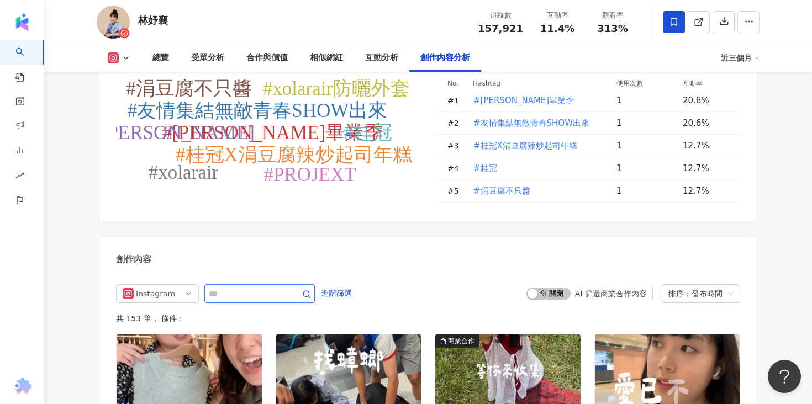
click at [258, 287] on input "text" at bounding box center [247, 293] width 77 height 13
click at [265, 287] on input "**" at bounding box center [247, 293] width 77 height 13
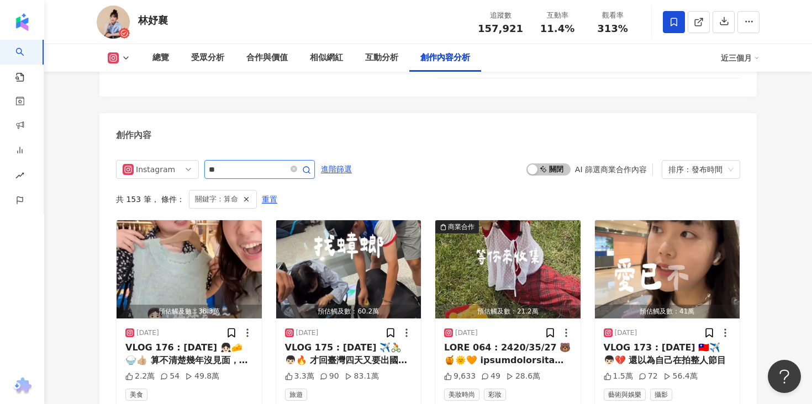
scroll to position [3333, 0]
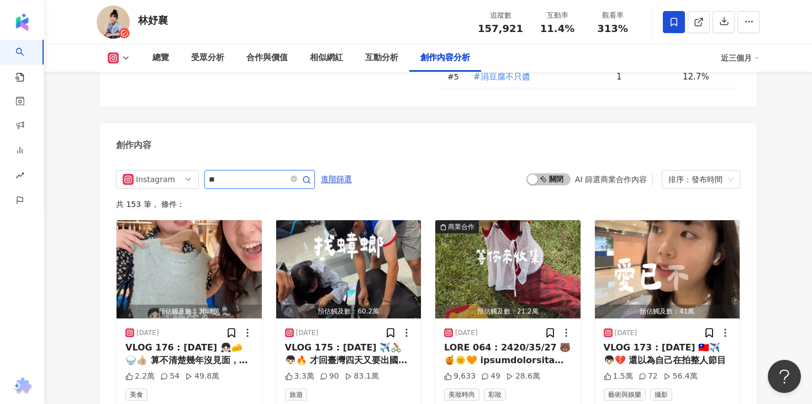
scroll to position [3343, 0]
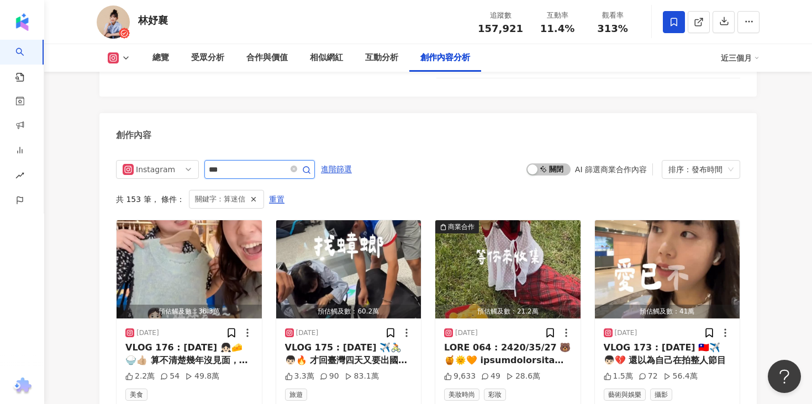
scroll to position [3333, 0]
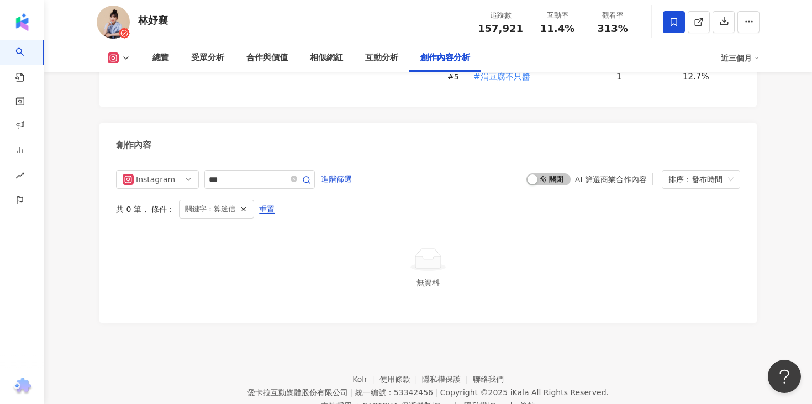
click at [219, 159] on div "Instagram *** 進階篩選 啟動 關閉 AI 篩選商業合作內容 排序：發布時間 共 0 筆 ， 條件： 關鍵字：算迷信 重置 無資料" at bounding box center [427, 241] width 657 height 164
click at [217, 173] on input "***" at bounding box center [247, 179] width 77 height 13
type input "**"
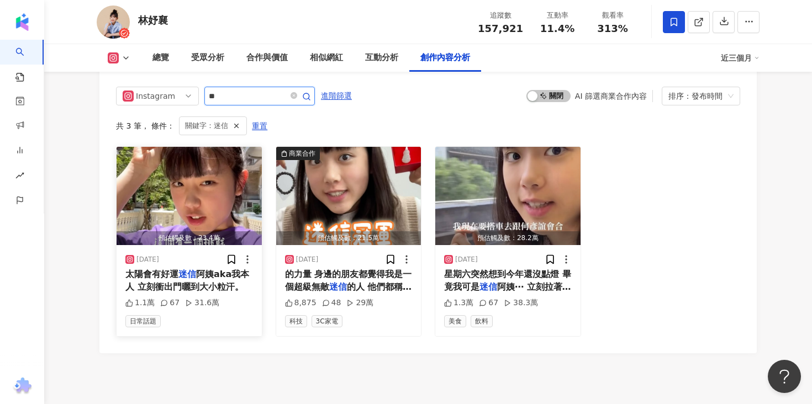
scroll to position [3426, 0]
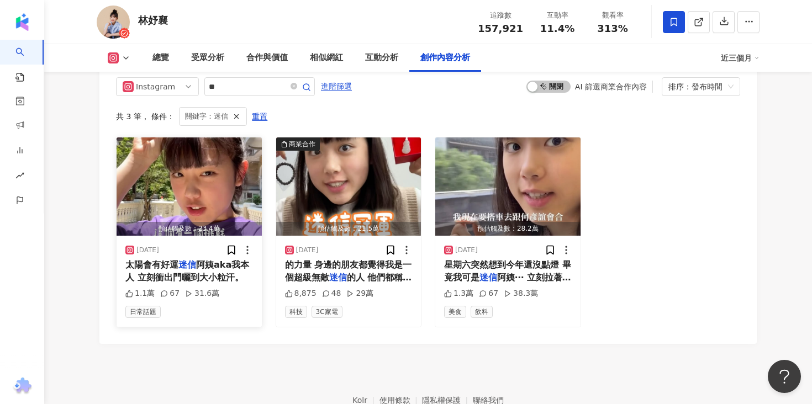
click at [209, 260] on span "阿姨aka我本人 立刻衝出門曬到大小粒汗。" at bounding box center [187, 271] width 124 height 23
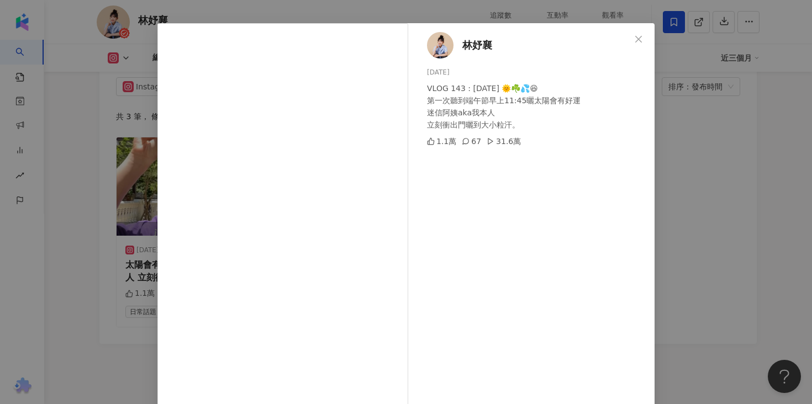
scroll to position [36, 0]
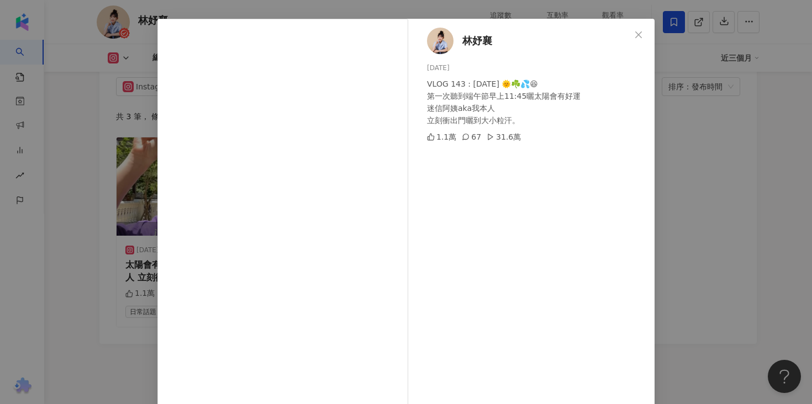
click at [690, 147] on div "林妤襄 2025/5/31 VLOG 143 : 2025/05/31 🌞☘️💦😆 第一次聽到端午節早上11:45曬太陽會有好運 迷信阿姨aka我本人 立刻衝…" at bounding box center [406, 202] width 812 height 404
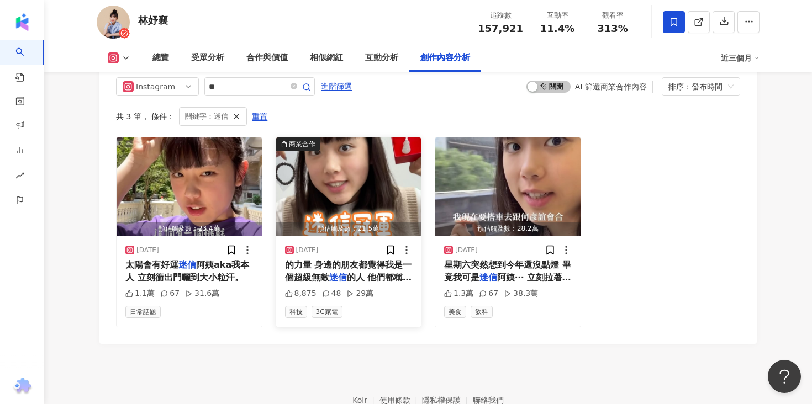
click at [343, 272] on mark "迷信" at bounding box center [338, 277] width 18 height 10
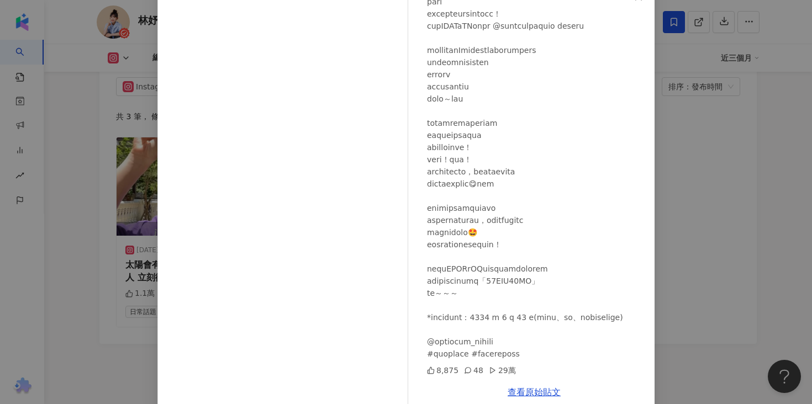
scroll to position [91, 0]
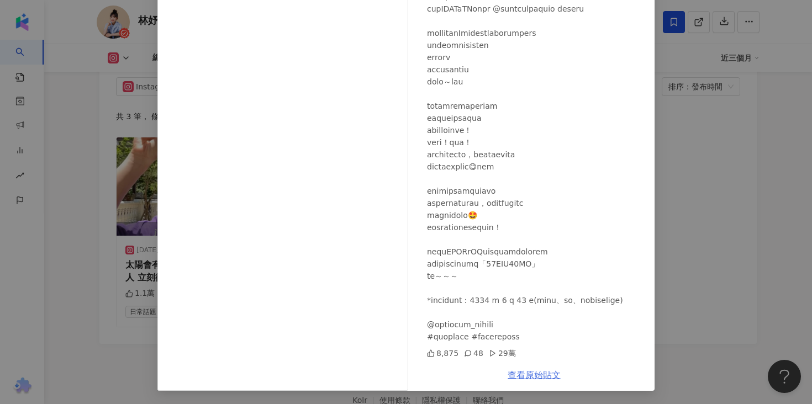
click at [544, 372] on link "查看原始貼文" at bounding box center [533, 375] width 53 height 10
click at [732, 231] on div "林妤襄 2025/4/19 8,875 48 29萬 查看原始貼文" at bounding box center [406, 202] width 812 height 404
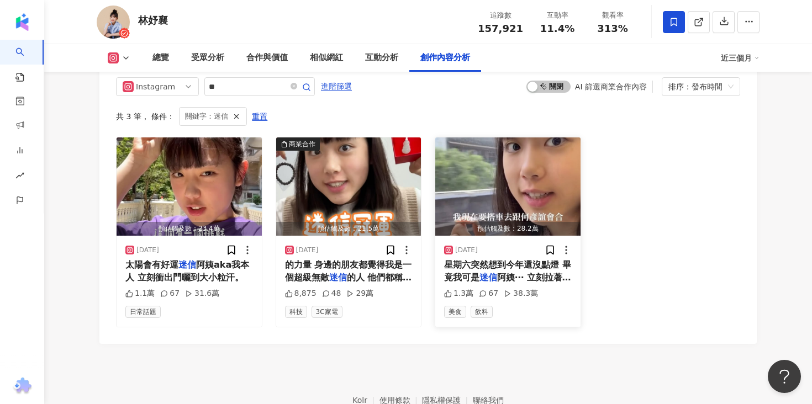
click at [547, 272] on span "阿姨⋯ 立刻拉著媽媽一起來點燈 去" at bounding box center [507, 283] width 127 height 23
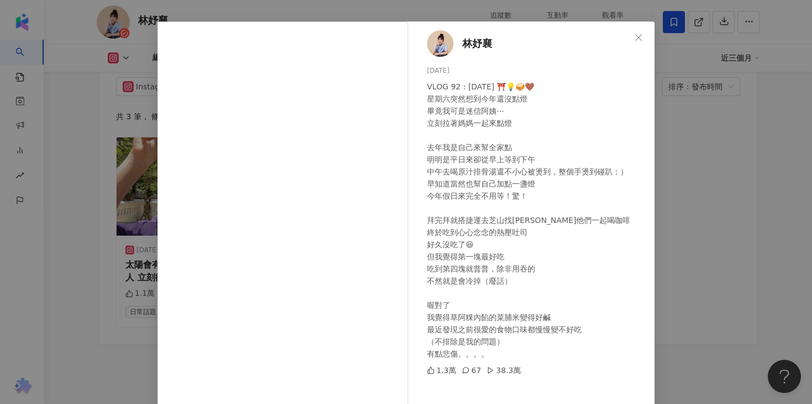
scroll to position [18, 0]
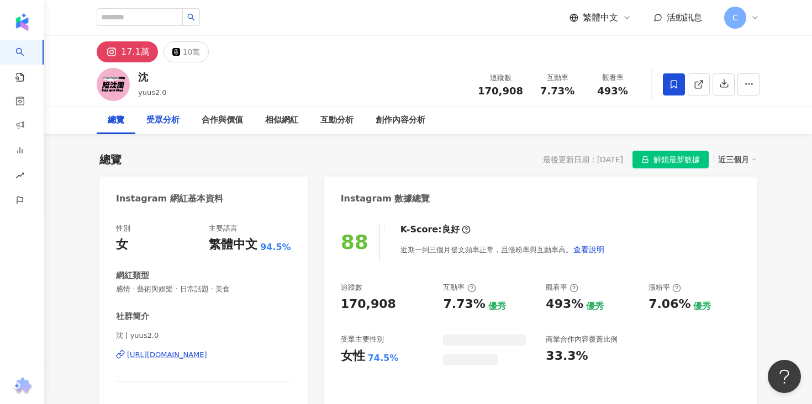
click at [166, 123] on div "受眾分析" at bounding box center [162, 120] width 33 height 13
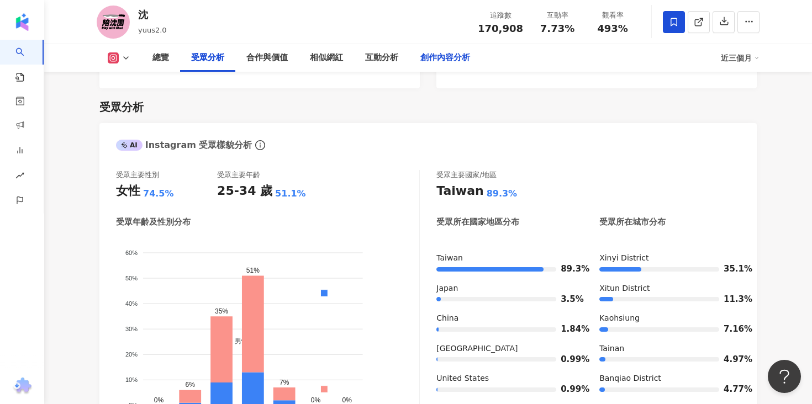
click at [449, 61] on div "創作內容分析" at bounding box center [445, 57] width 50 height 13
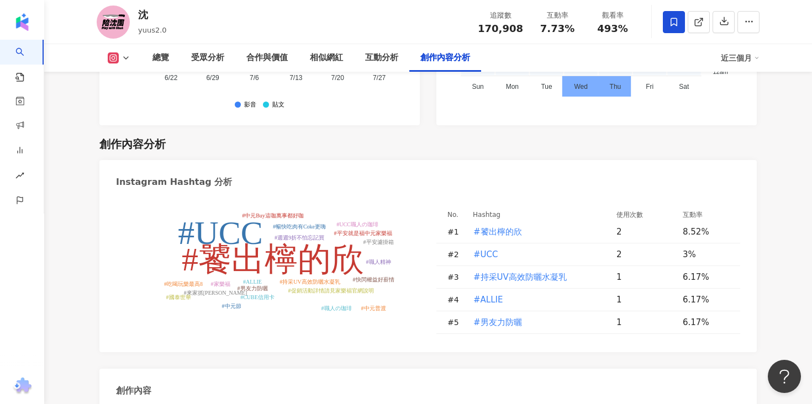
scroll to position [3325, 0]
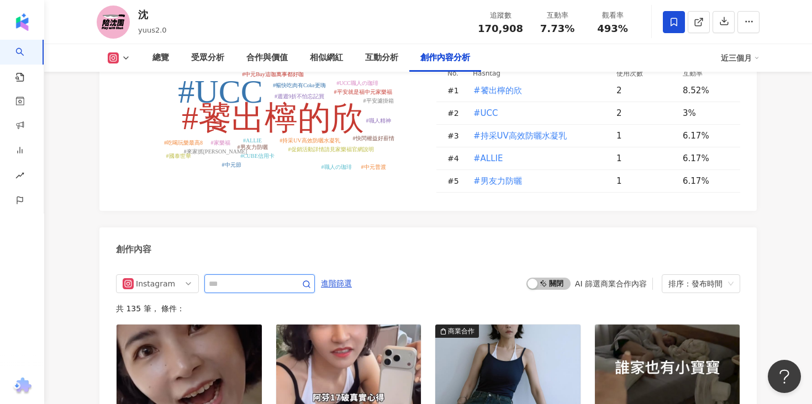
click at [267, 277] on input "text" at bounding box center [247, 283] width 77 height 13
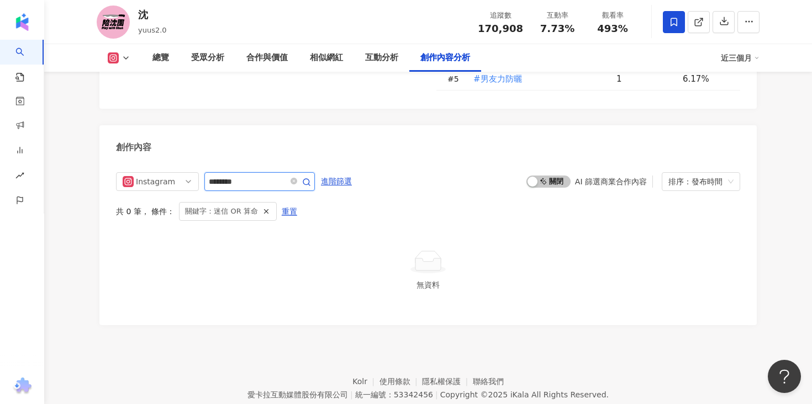
scroll to position [3418, 0]
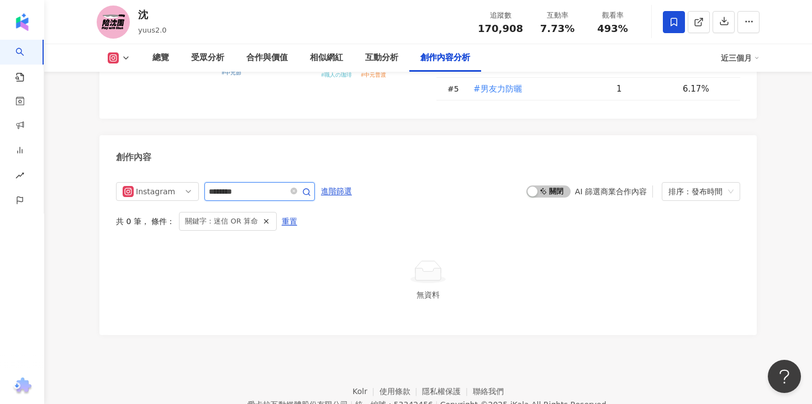
drag, startPoint x: 242, startPoint y: 139, endPoint x: 210, endPoint y: 137, distance: 31.5
click at [210, 185] on input "********" at bounding box center [247, 191] width 77 height 13
click at [234, 185] on input "**" at bounding box center [247, 191] width 77 height 13
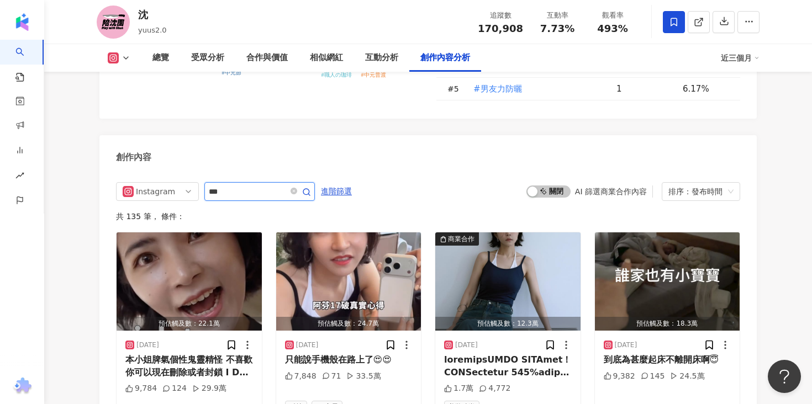
scroll to position [3427, 0]
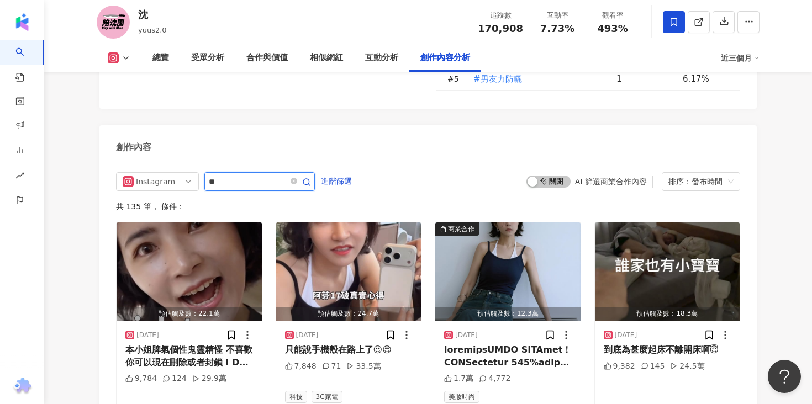
type input "*"
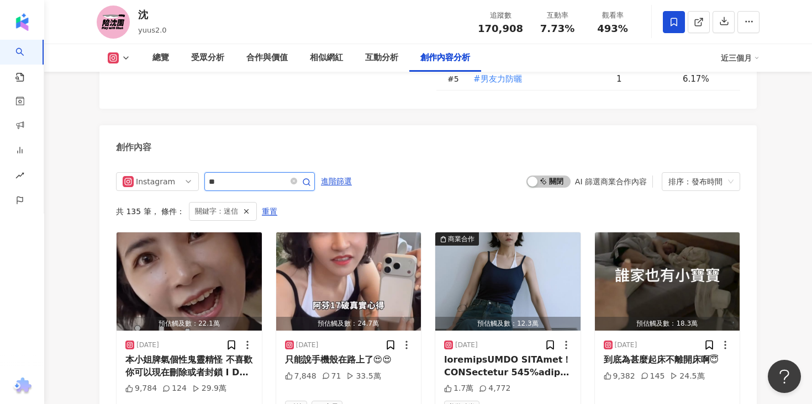
scroll to position [3418, 0]
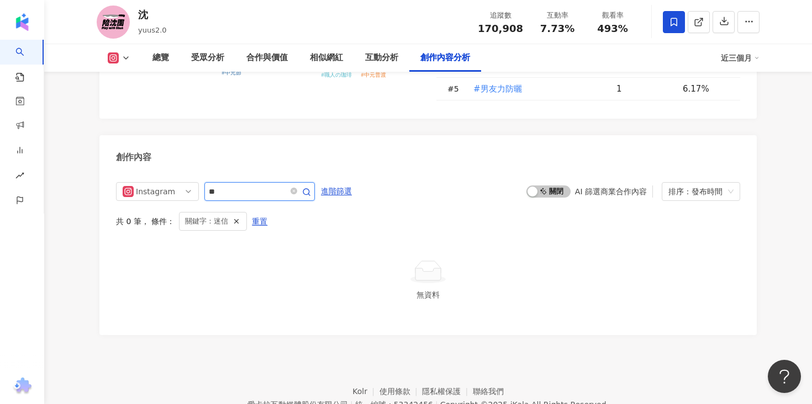
type input "**"
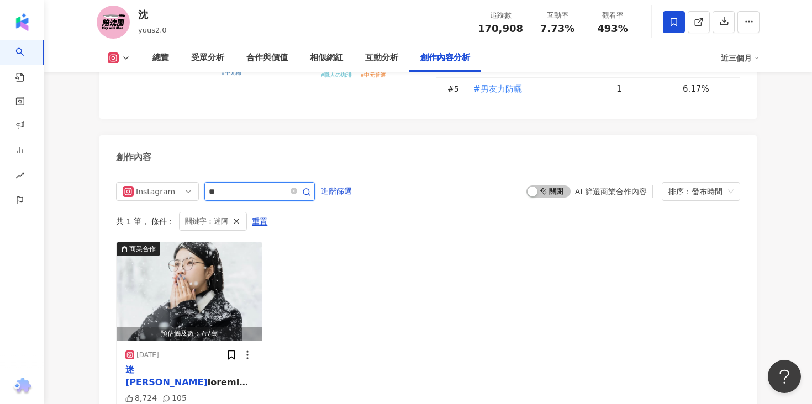
scroll to position [3427, 0]
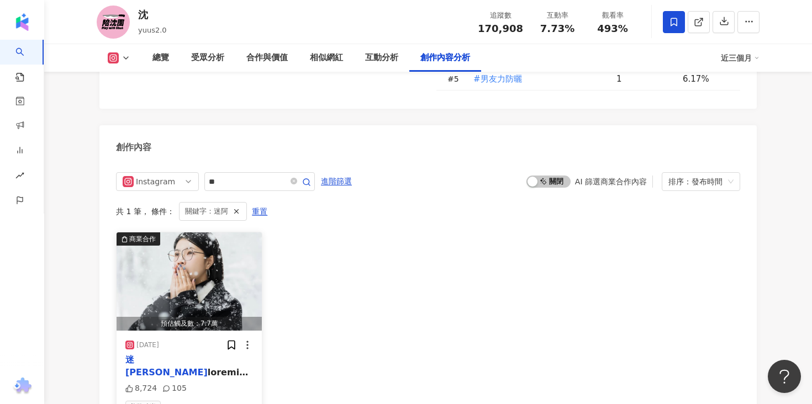
click at [176, 354] on div "迷阿" at bounding box center [189, 366] width 128 height 25
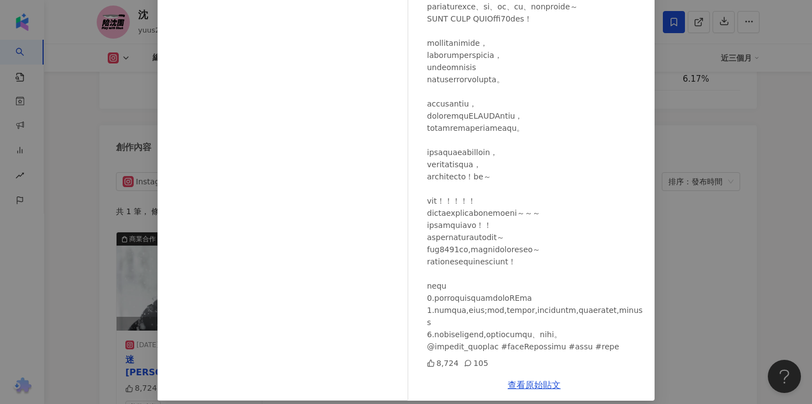
scroll to position [91, 0]
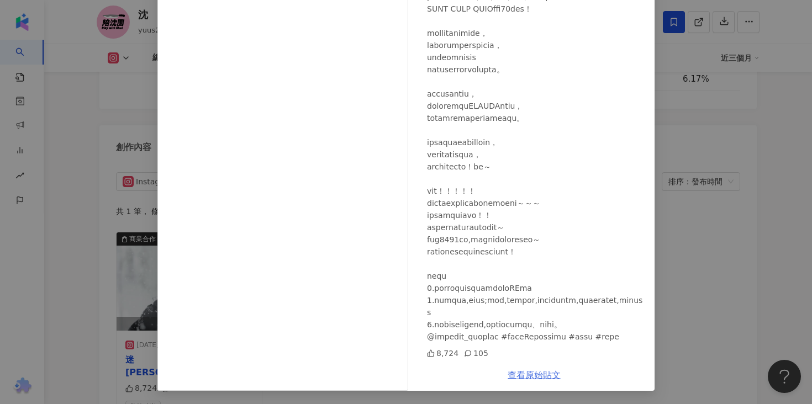
click at [528, 378] on link "查看原始貼文" at bounding box center [533, 375] width 53 height 10
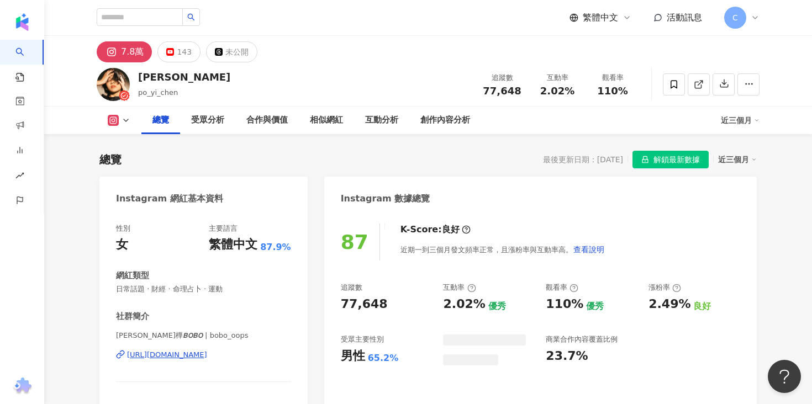
scroll to position [54, 0]
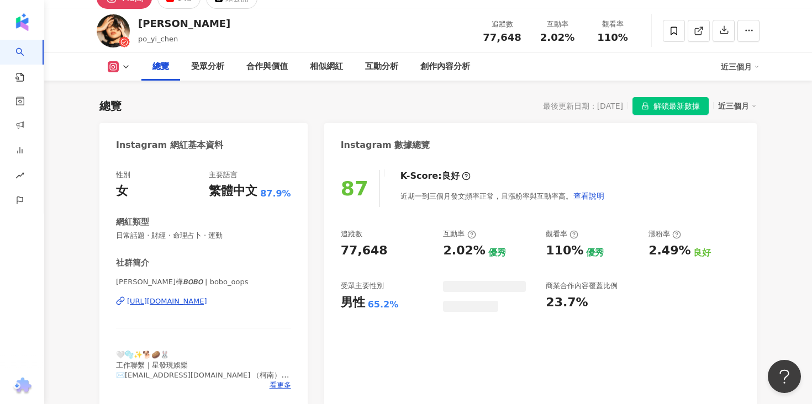
click at [207, 305] on div "[URL][DOMAIN_NAME]" at bounding box center [167, 302] width 80 height 10
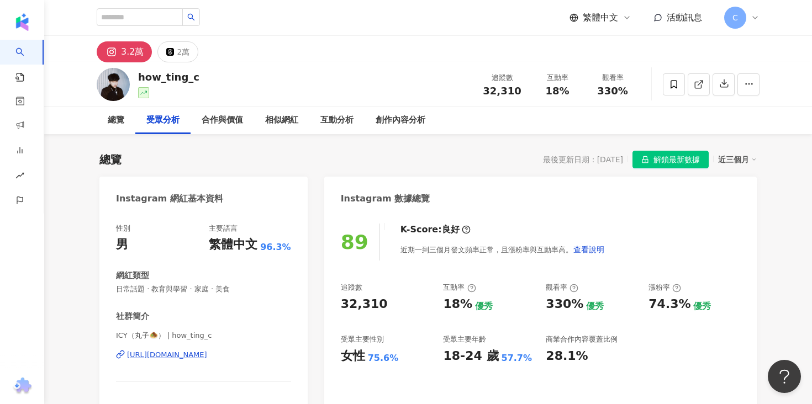
scroll to position [945, 0]
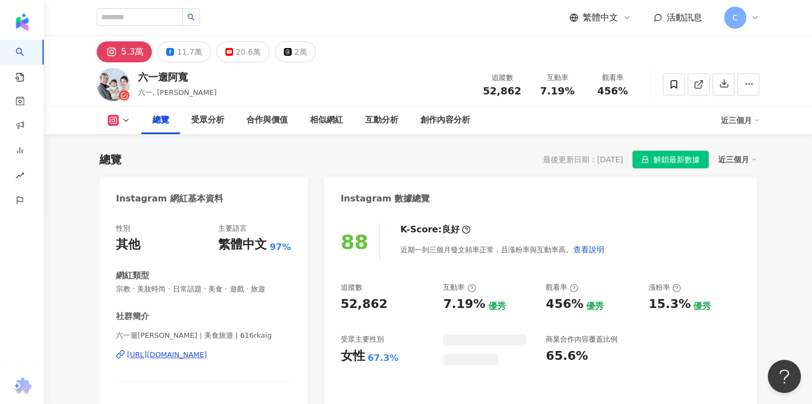
scroll to position [87, 0]
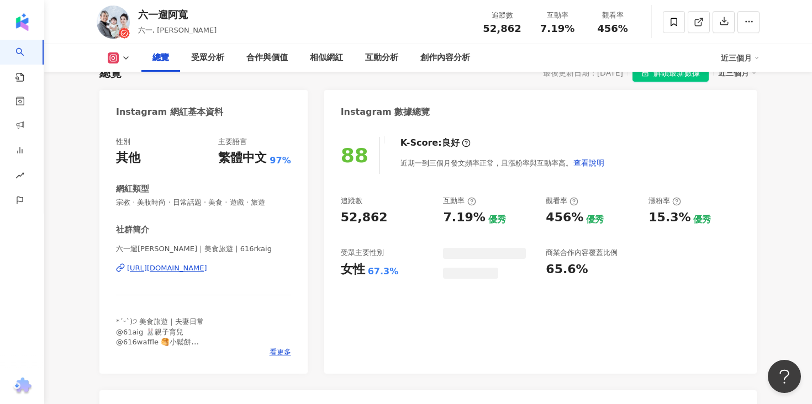
click at [207, 272] on div "[URL][DOMAIN_NAME]" at bounding box center [167, 268] width 80 height 10
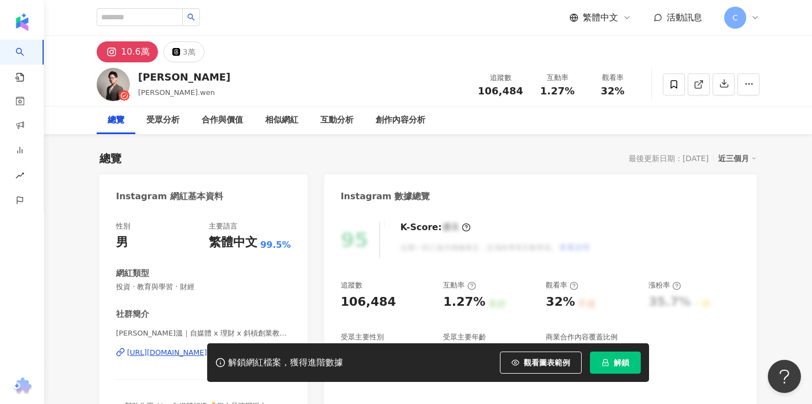
click at [624, 372] on button "解鎖" at bounding box center [615, 363] width 51 height 22
click at [176, 119] on div "受眾分析" at bounding box center [162, 120] width 33 height 13
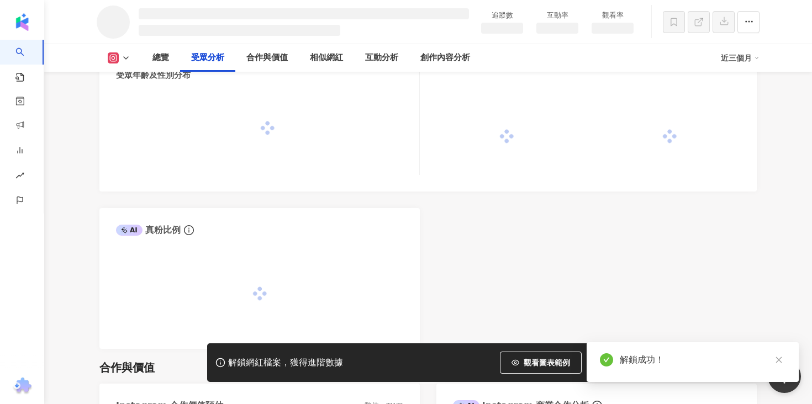
scroll to position [958, 0]
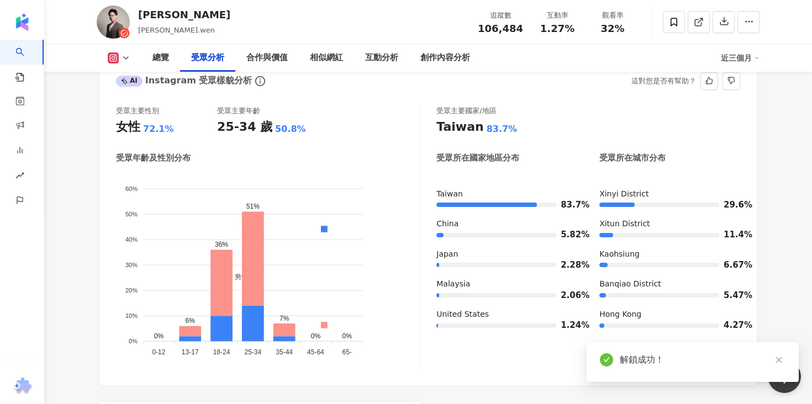
scroll to position [956, 0]
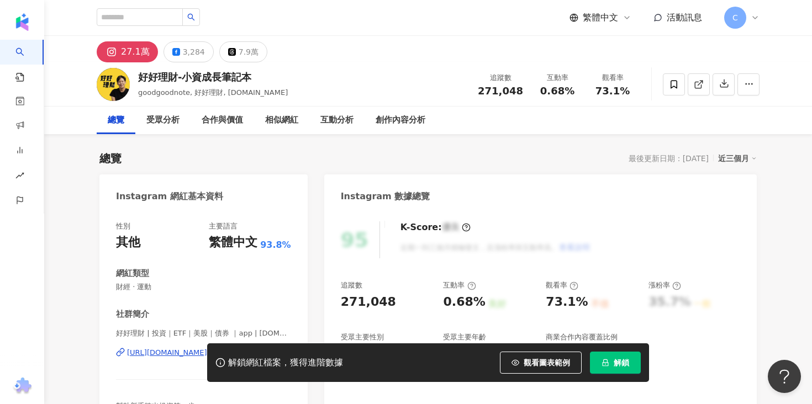
click at [623, 356] on button "解鎖" at bounding box center [615, 363] width 51 height 22
click at [166, 119] on div "受眾分析" at bounding box center [162, 120] width 33 height 13
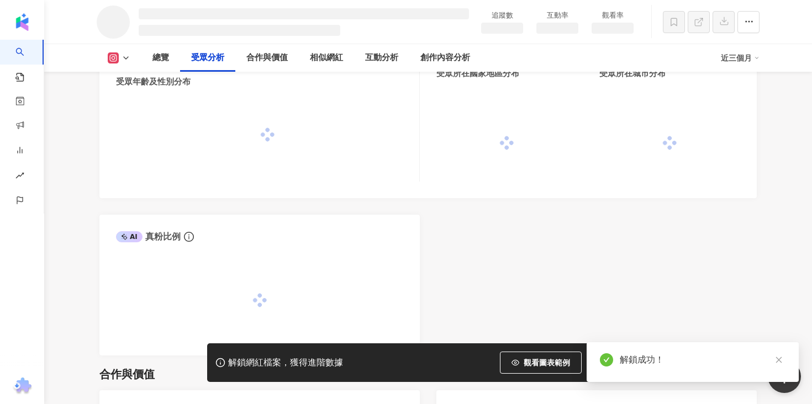
scroll to position [963, 0]
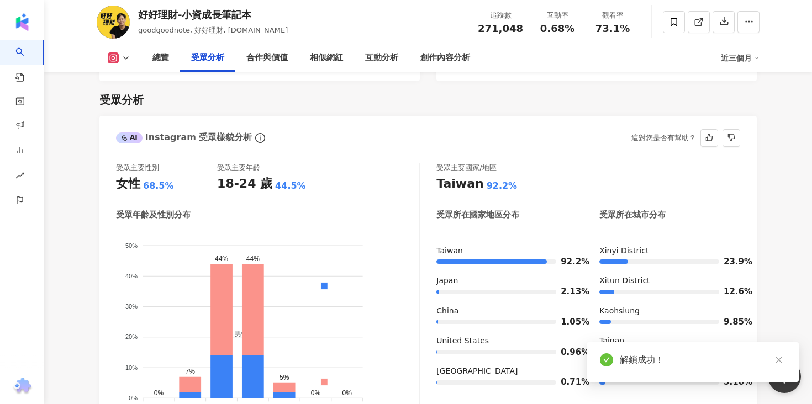
scroll to position [943, 0]
